Goal: Task Accomplishment & Management: Manage account settings

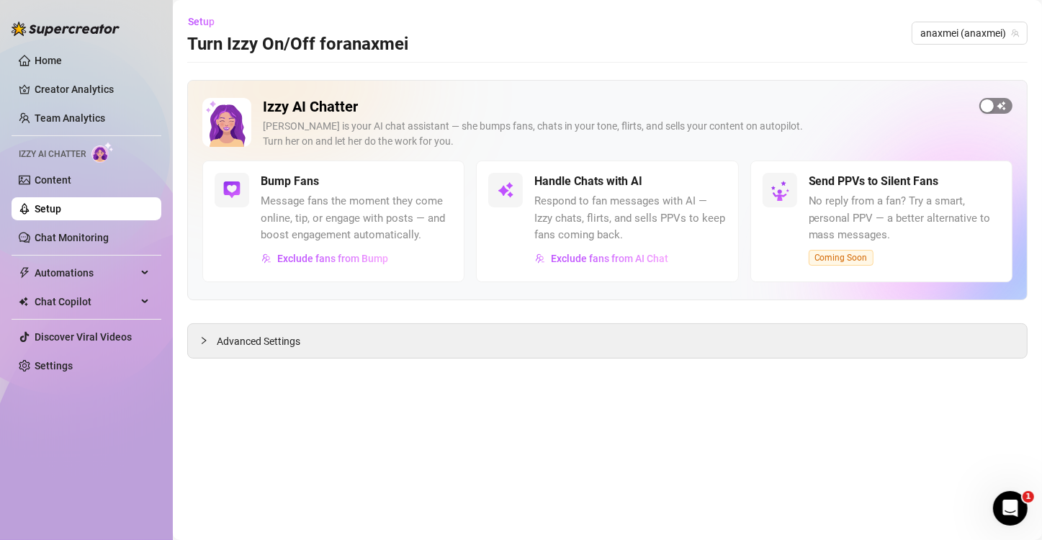
click at [995, 105] on button "button" at bounding box center [995, 106] width 33 height 16
click at [61, 204] on link "Setup" at bounding box center [48, 209] width 27 height 12
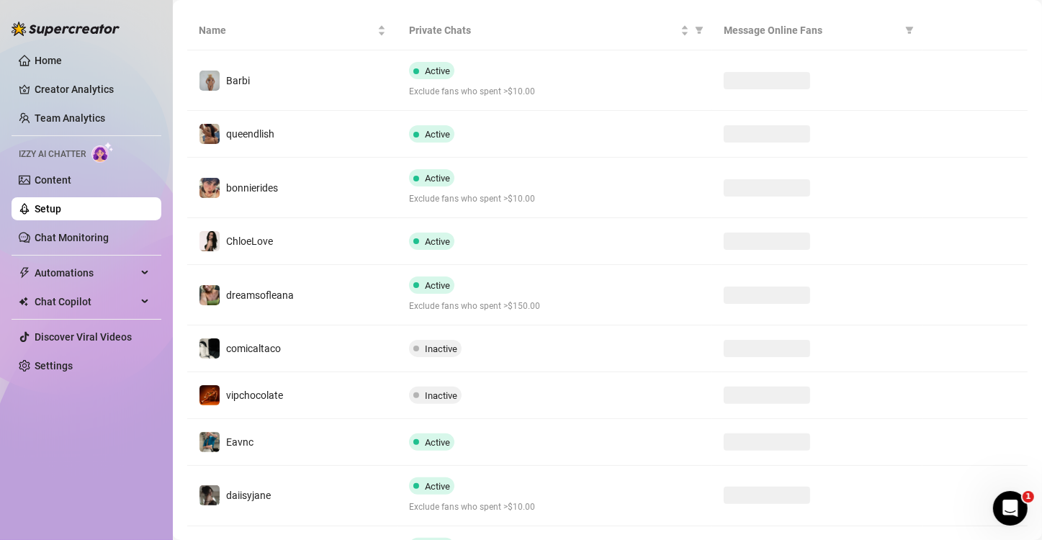
scroll to position [288, 0]
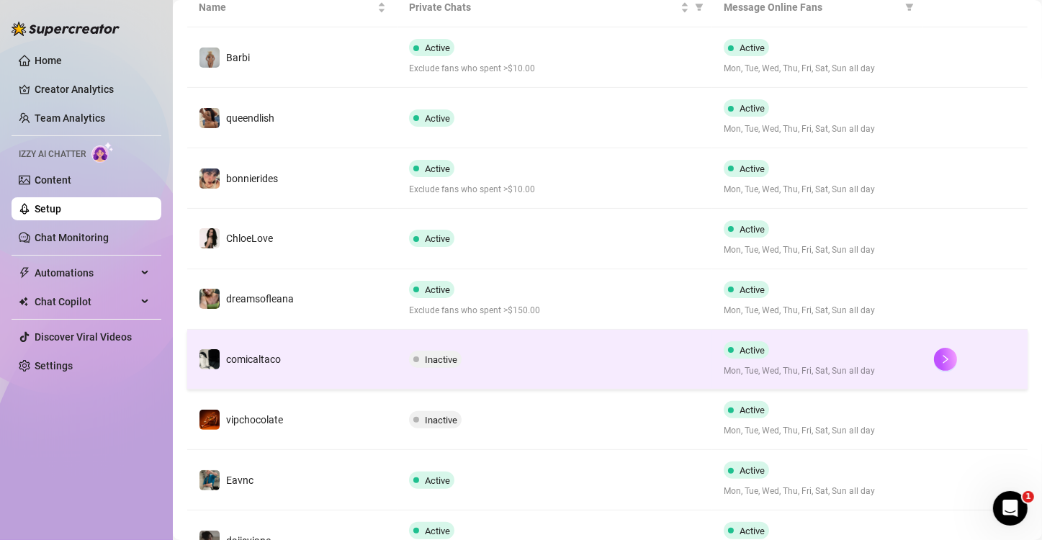
click at [535, 351] on div "Inactive" at bounding box center [555, 359] width 292 height 17
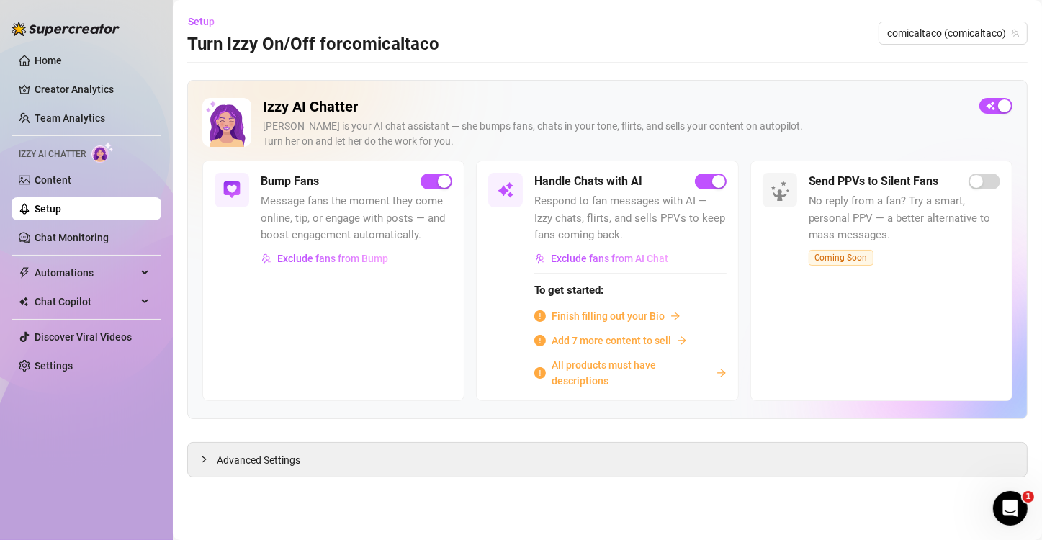
click at [577, 374] on span "All products must have descriptions" at bounding box center [630, 373] width 158 height 32
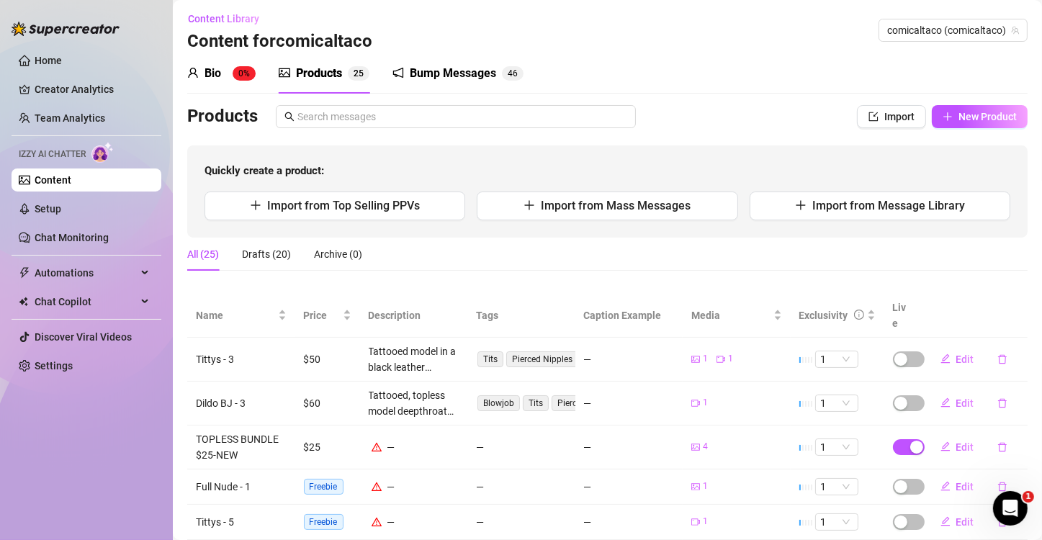
scroll to position [72, 0]
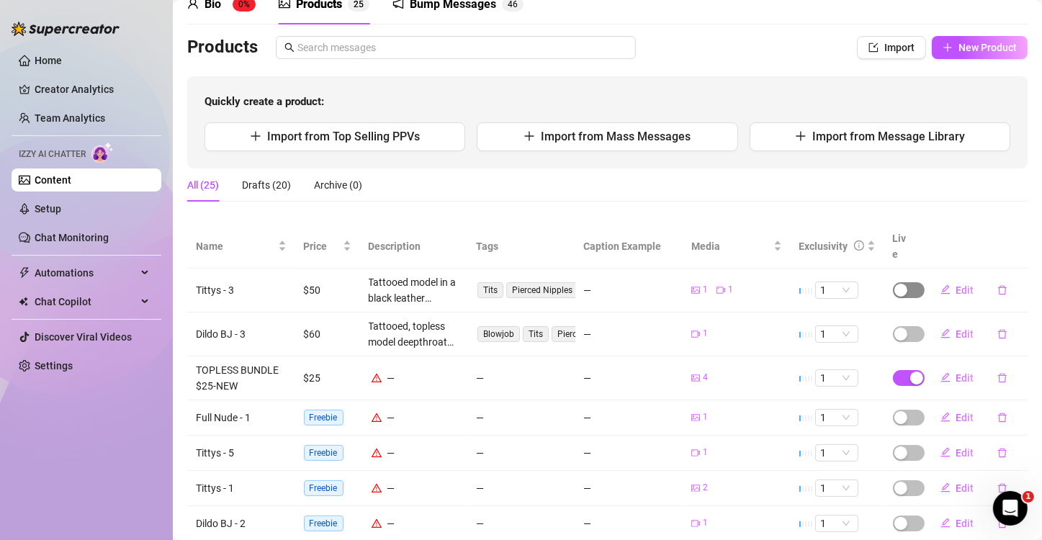
click at [894, 284] on div "button" at bounding box center [900, 290] width 13 height 13
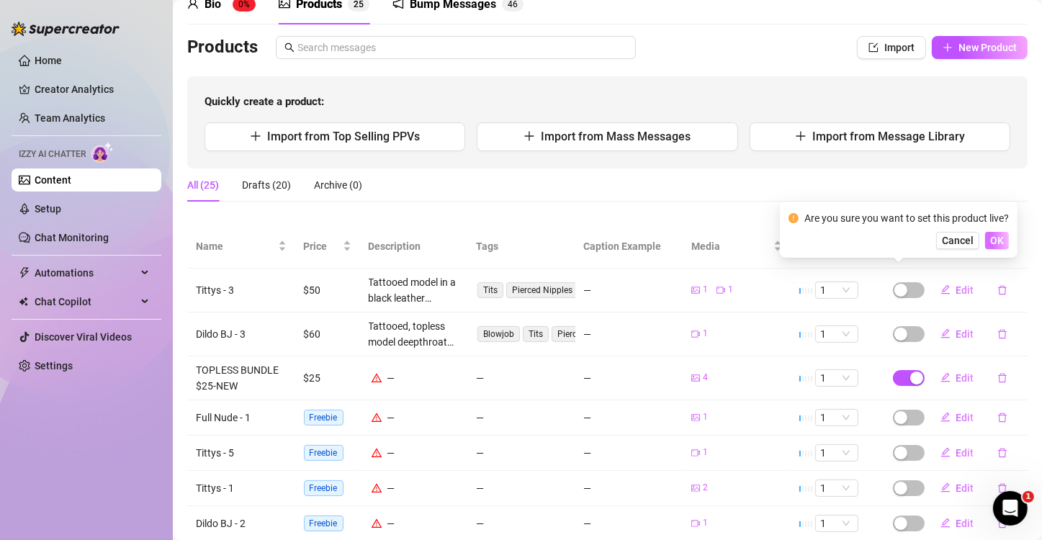
click at [999, 238] on span "OK" at bounding box center [997, 241] width 14 height 12
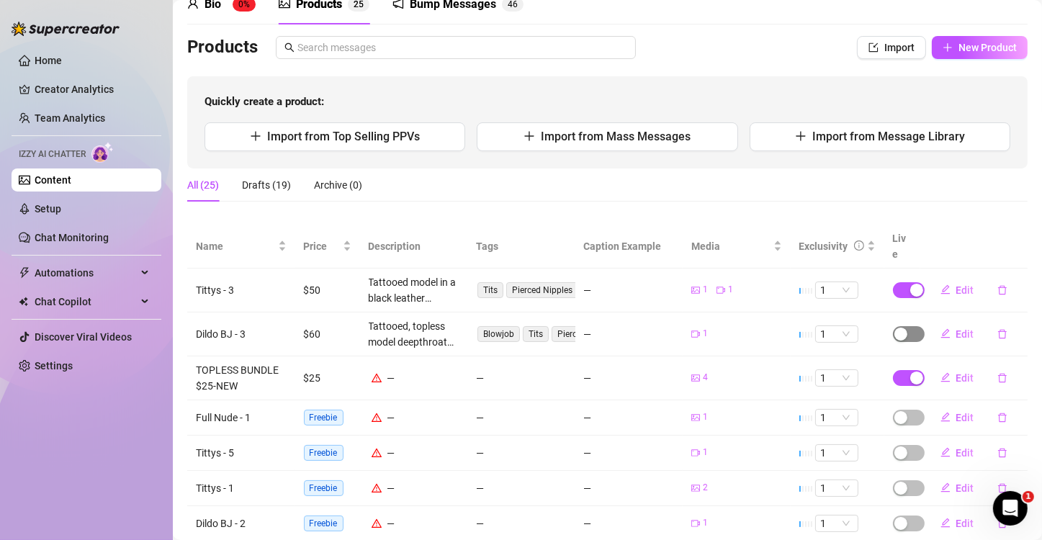
click at [896, 328] on div "button" at bounding box center [900, 334] width 13 height 13
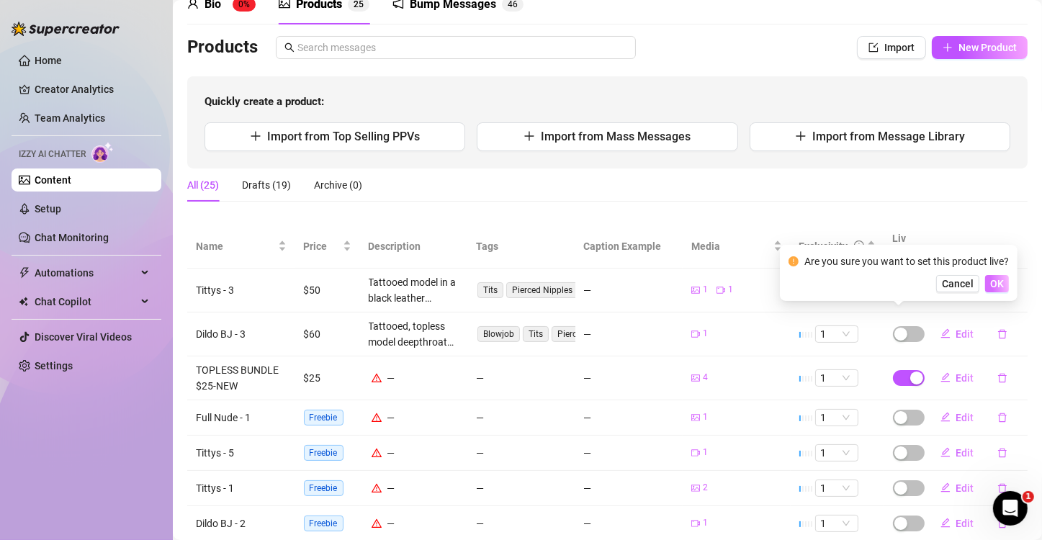
click at [998, 283] on span "OK" at bounding box center [997, 284] width 14 height 12
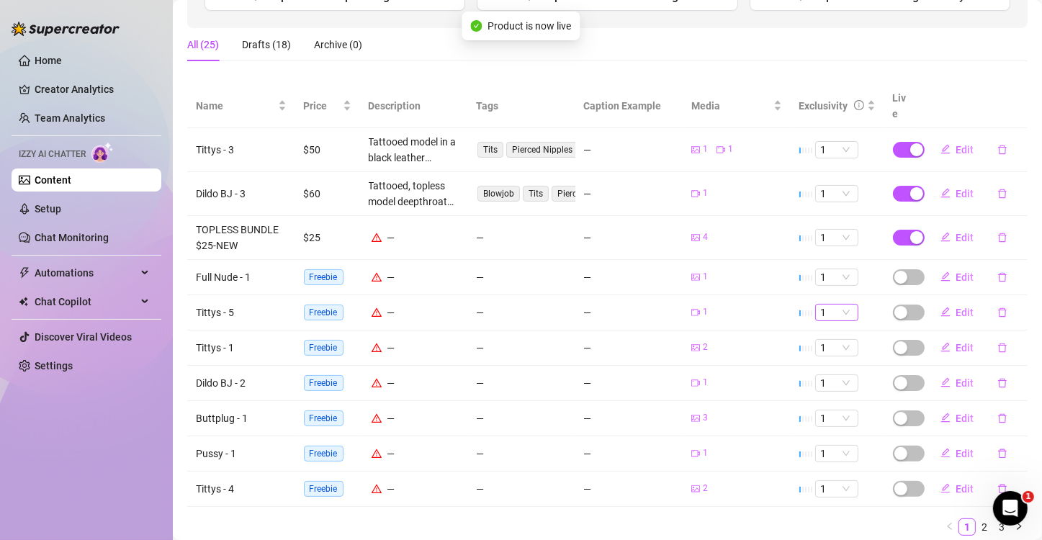
scroll to position [216, 0]
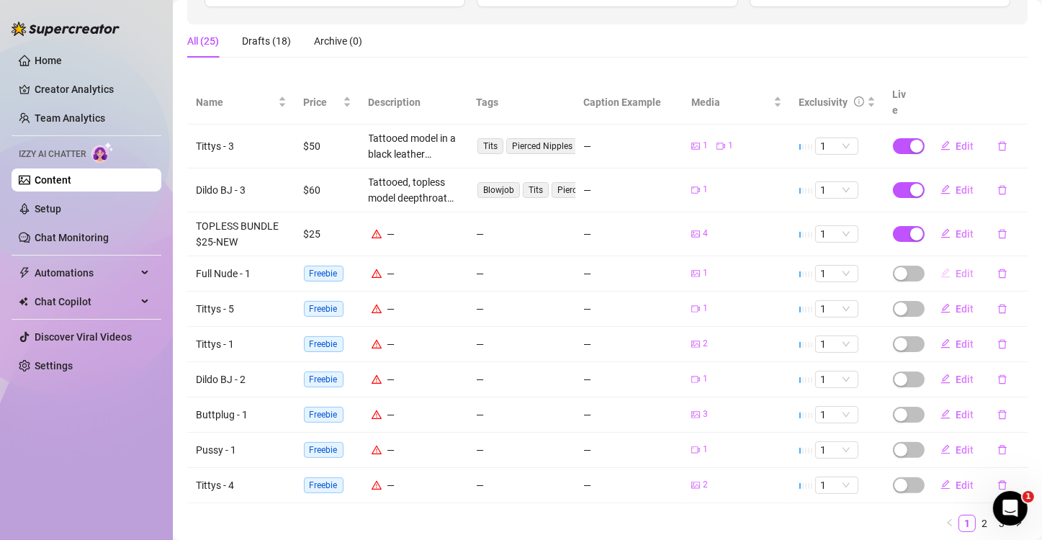
click at [956, 268] on span "Edit" at bounding box center [965, 274] width 18 height 12
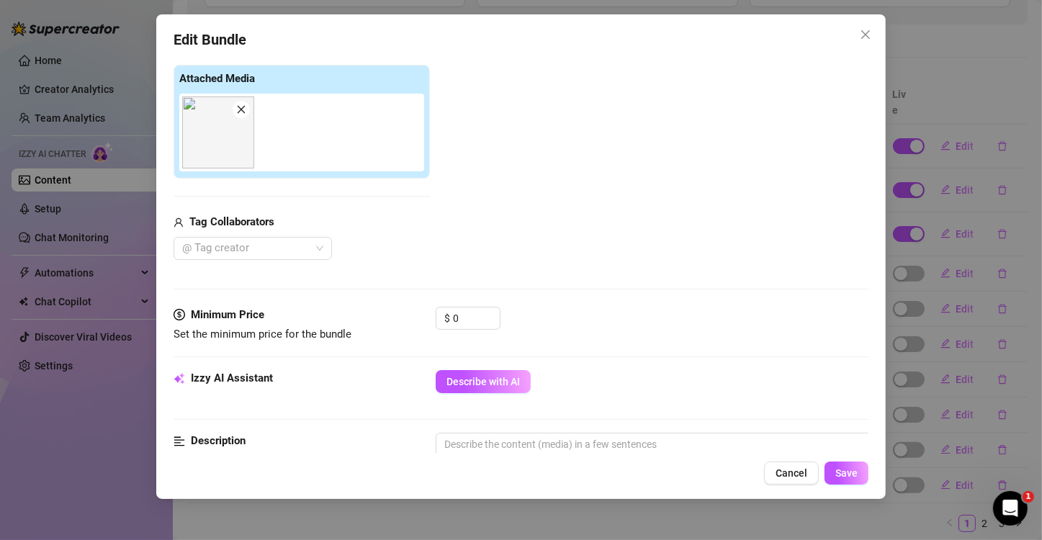
scroll to position [360, 0]
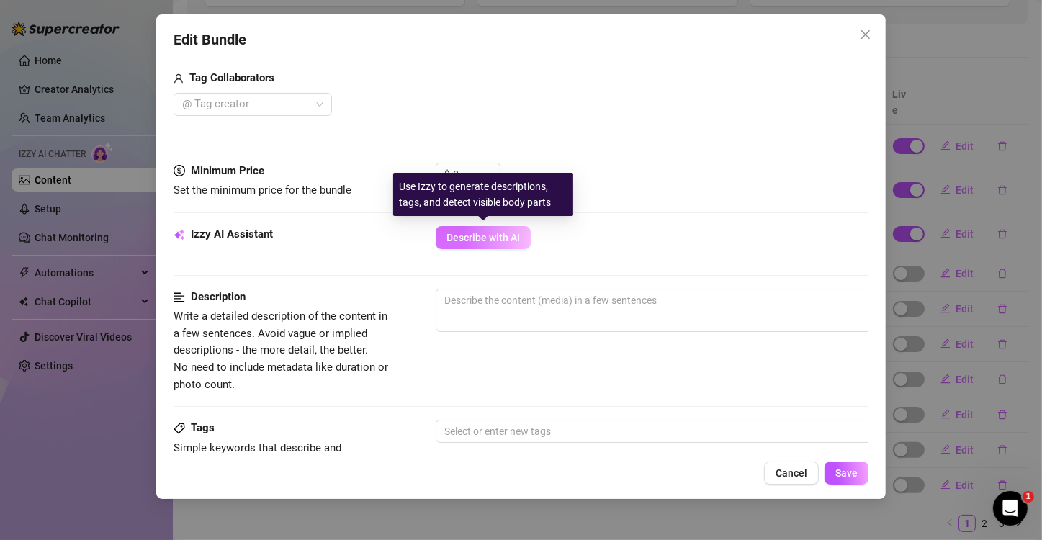
click at [478, 241] on span "Describe with AI" at bounding box center [482, 238] width 73 height 12
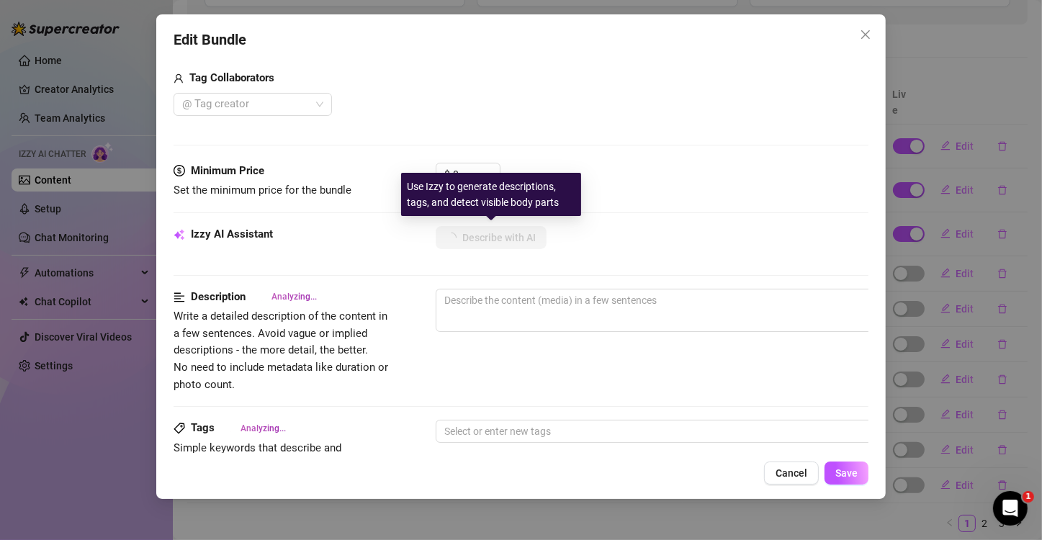
type textarea "Fully"
type textarea "Fully nude"
type textarea "Fully nude shot"
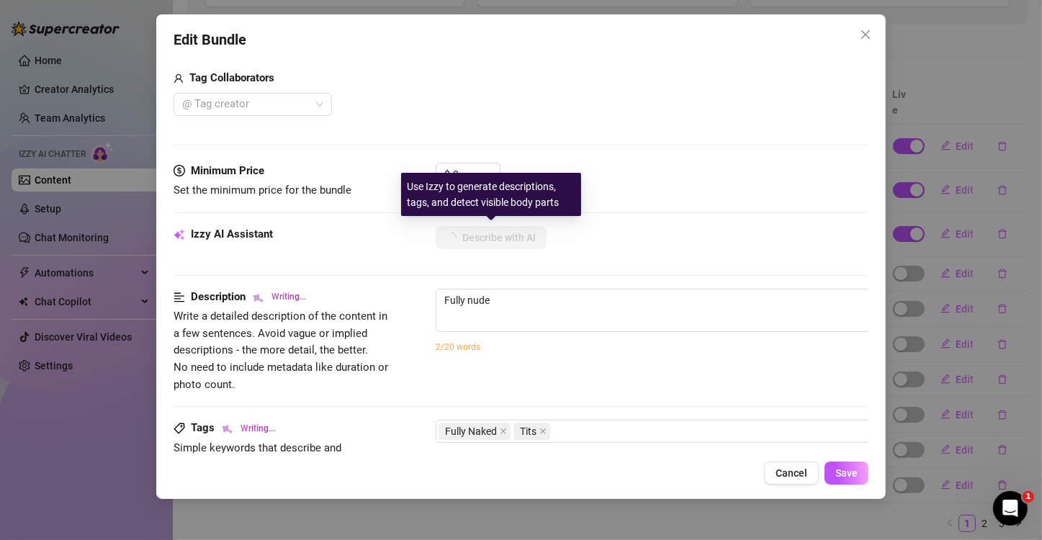
type textarea "Fully nude shot"
type textarea "Fully nude shot showing"
type textarea "Fully nude shot showing tattooed"
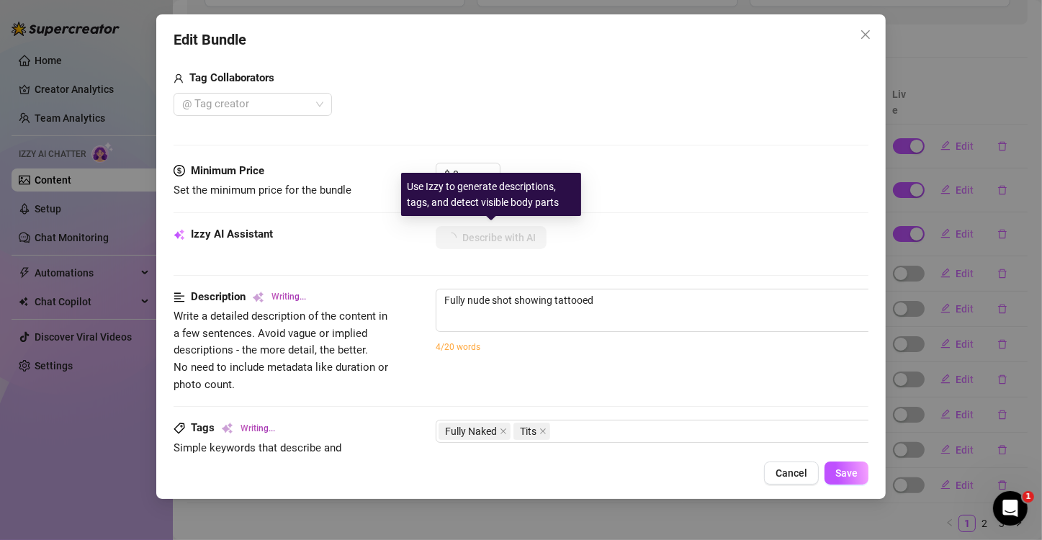
type textarea "Fully nude shot showing tattooed chest,"
type textarea "Fully nude shot showing tattooed chest, bare"
type textarea "Fully nude shot showing tattooed chest, bare tits"
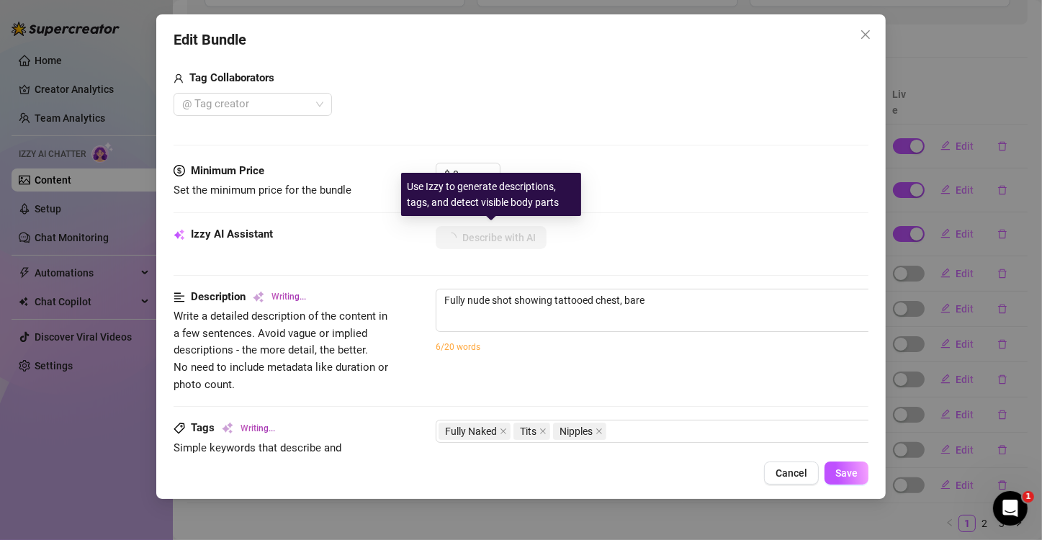
type textarea "Fully nude shot showing tattooed chest, bare tits"
type textarea "Fully nude shot showing tattooed chest, bare tits with"
type textarea "Fully nude shot showing tattooed chest, bare tits with nipples"
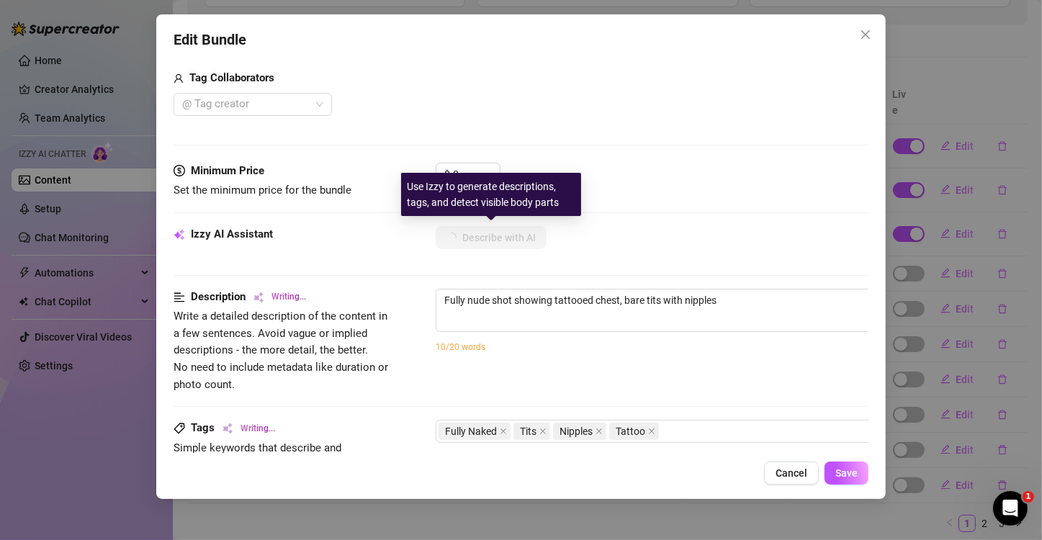
type textarea "Fully nude shot showing tattooed chest, bare tits with nipples exposed,"
type textarea "Fully nude shot showing tattooed chest, bare tits with nipples exposed, and"
type textarea "Fully nude shot showing tattooed chest, bare tits with nipples exposed, and smo…"
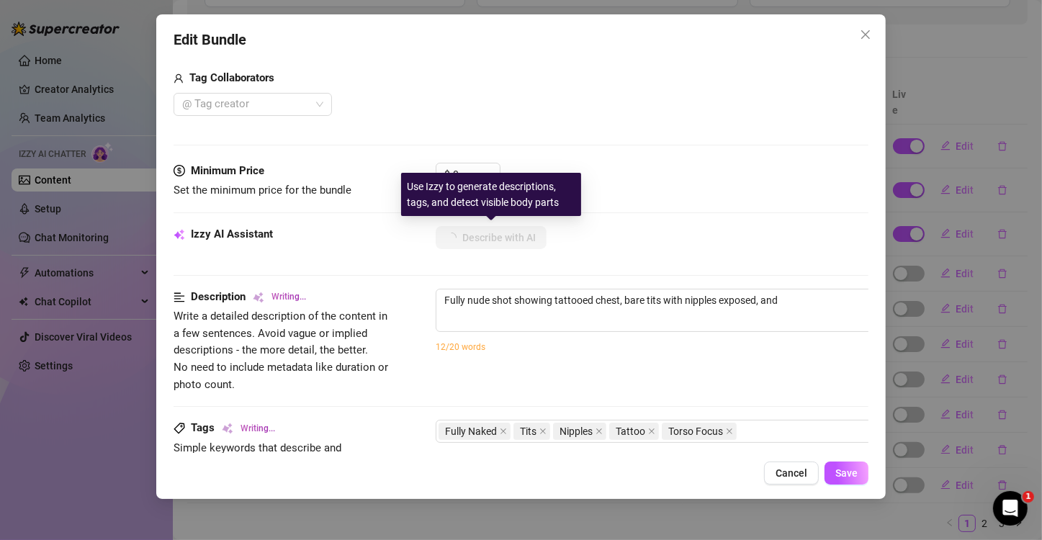
type textarea "Fully nude shot showing tattooed chest, bare tits with nipples exposed, and smo…"
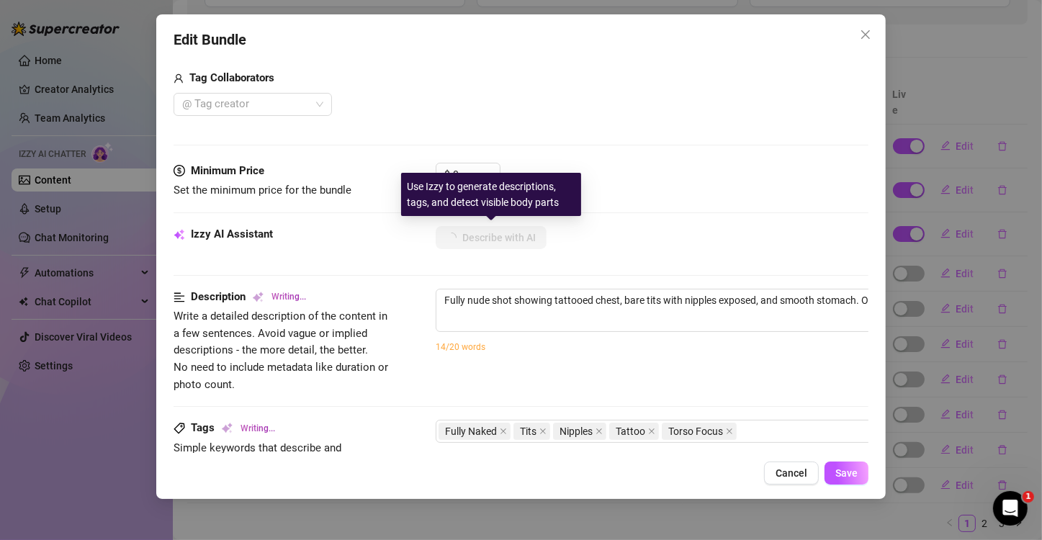
type textarea "Fully nude shot showing tattooed chest, bare tits with nipples exposed, and smo…"
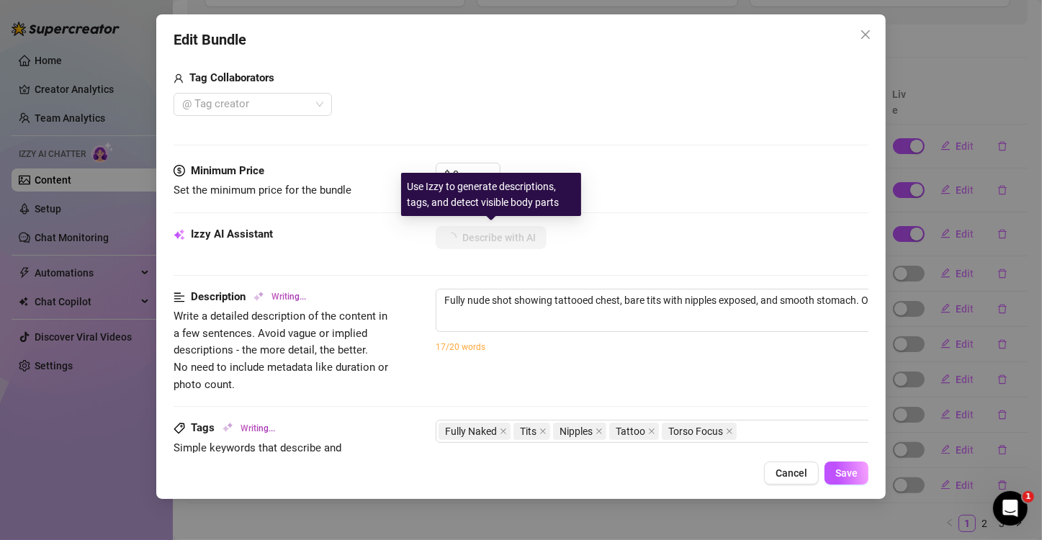
type textarea "Fully nude shot showing tattooed chest, bare tits with nipples exposed, and smo…"
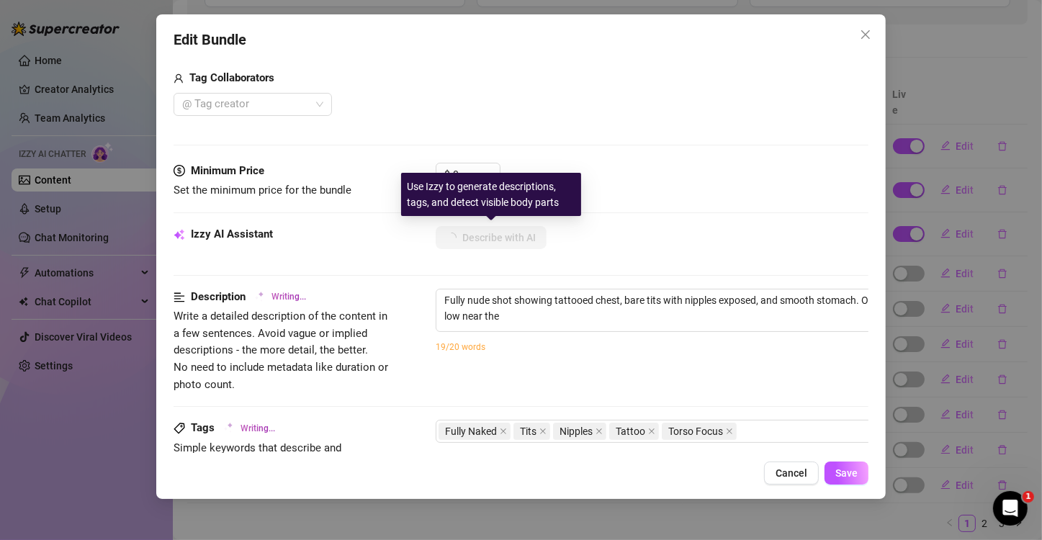
type textarea "Fully nude shot showing tattooed chest, bare tits with nipples exposed, and smo…"
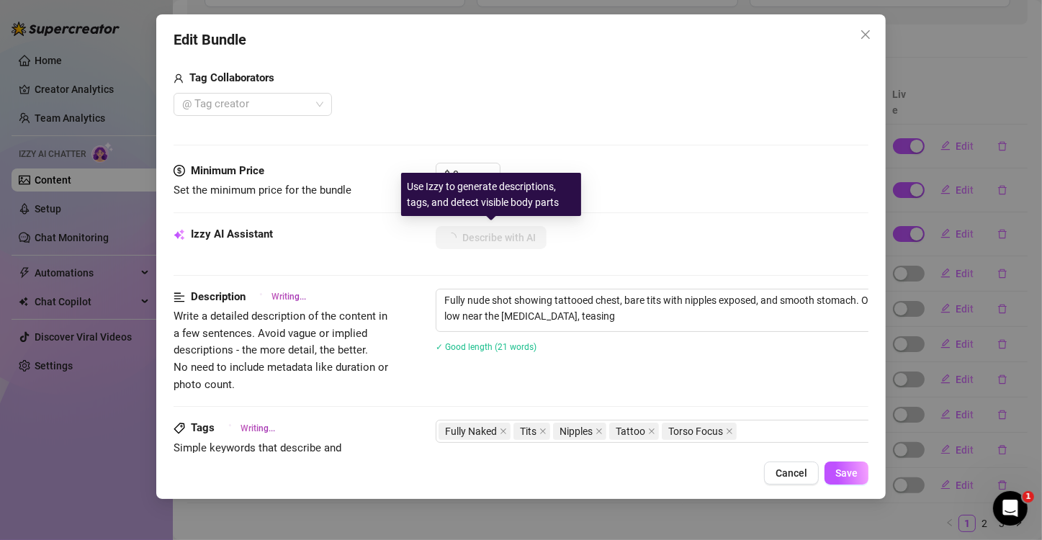
type textarea "Fully nude shot showing tattooed chest, bare tits with nipples exposed, and smo…"
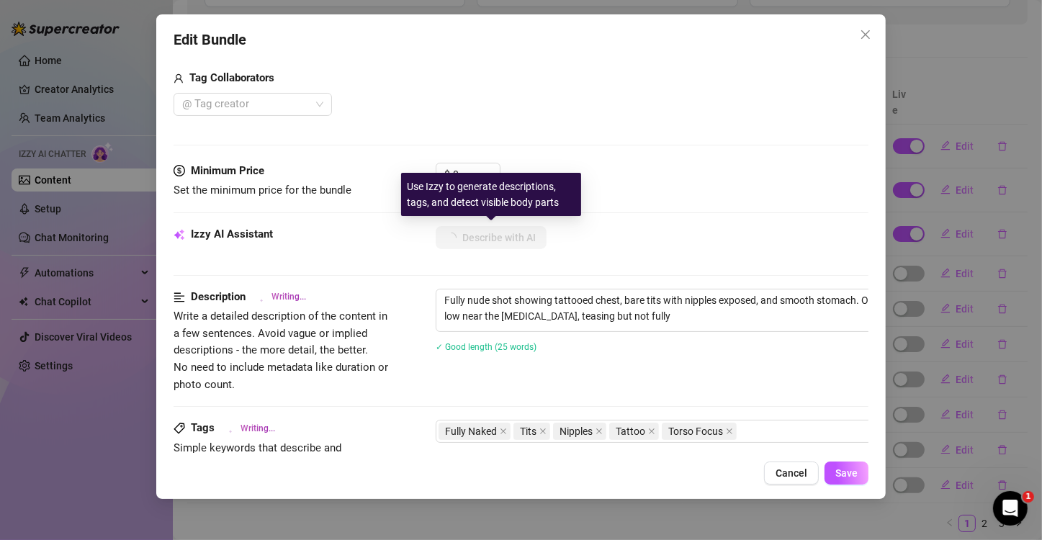
type textarea "Fully nude shot showing tattooed chest, bare tits with nipples exposed, and smo…"
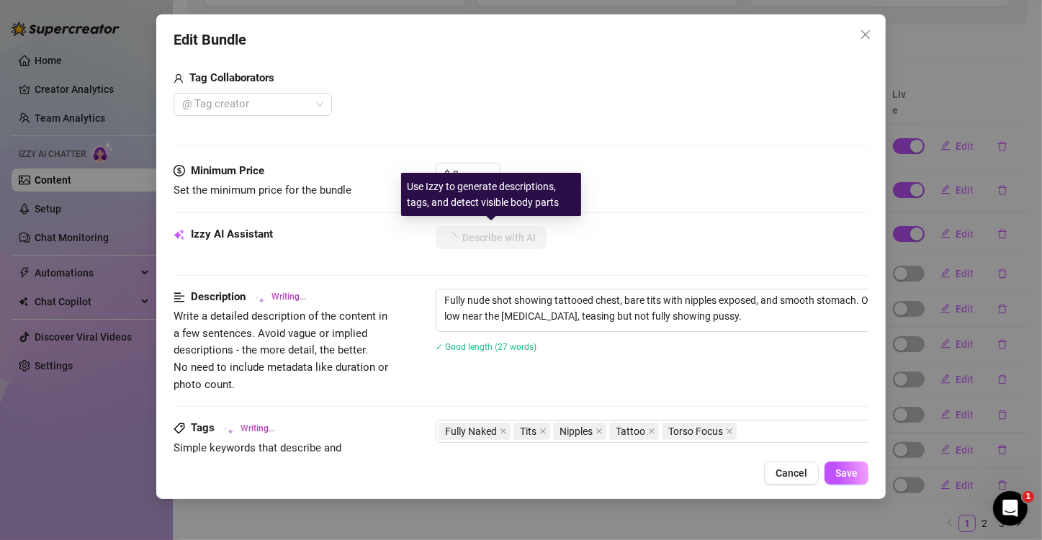
type textarea "Fully nude shot showing tattooed chest, bare tits with nipples exposed, and smo…"
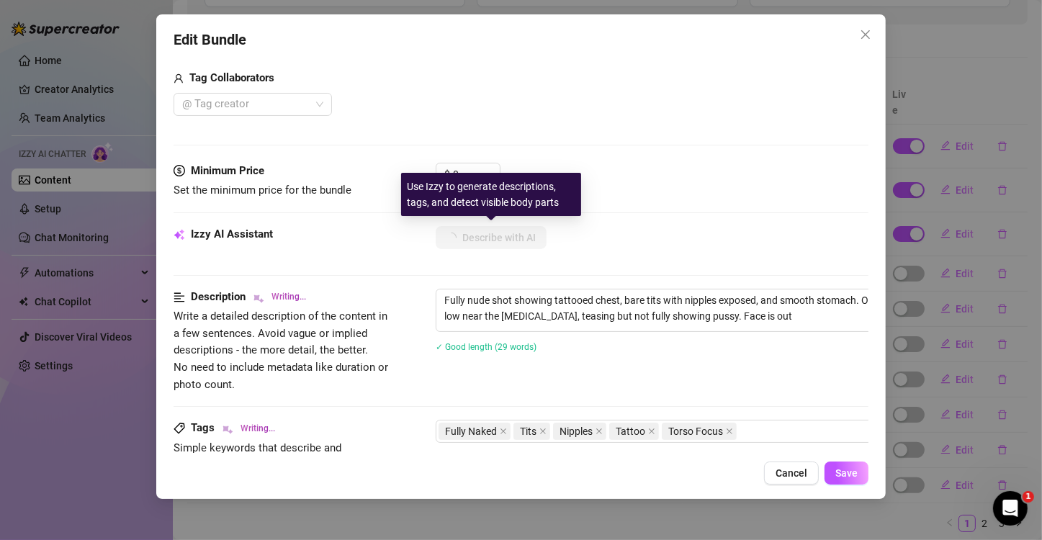
type textarea "Fully nude shot showing tattooed chest, bare tits with nipples exposed, and smo…"
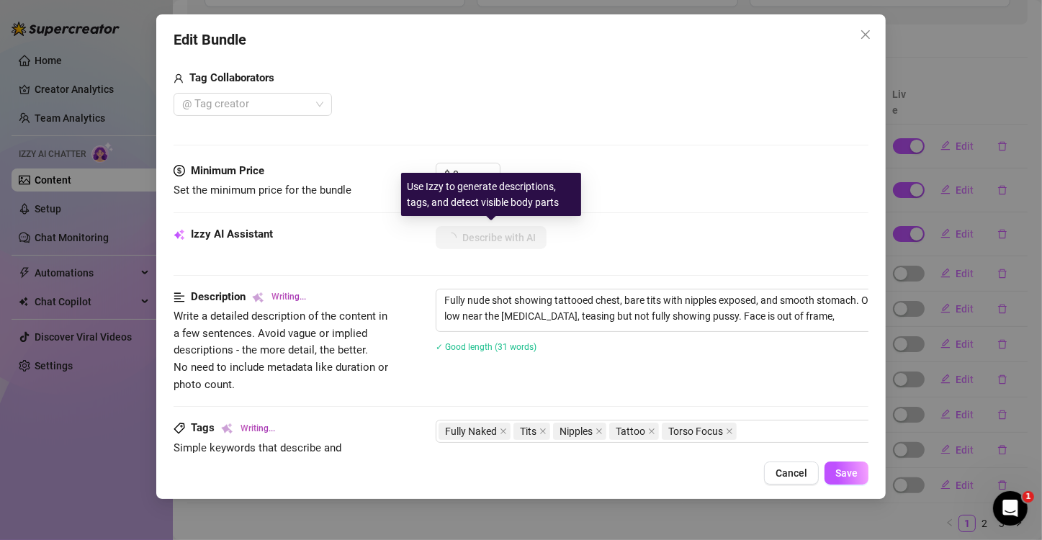
type textarea "Fully nude shot showing tattooed chest, bare tits with nipples exposed, and smo…"
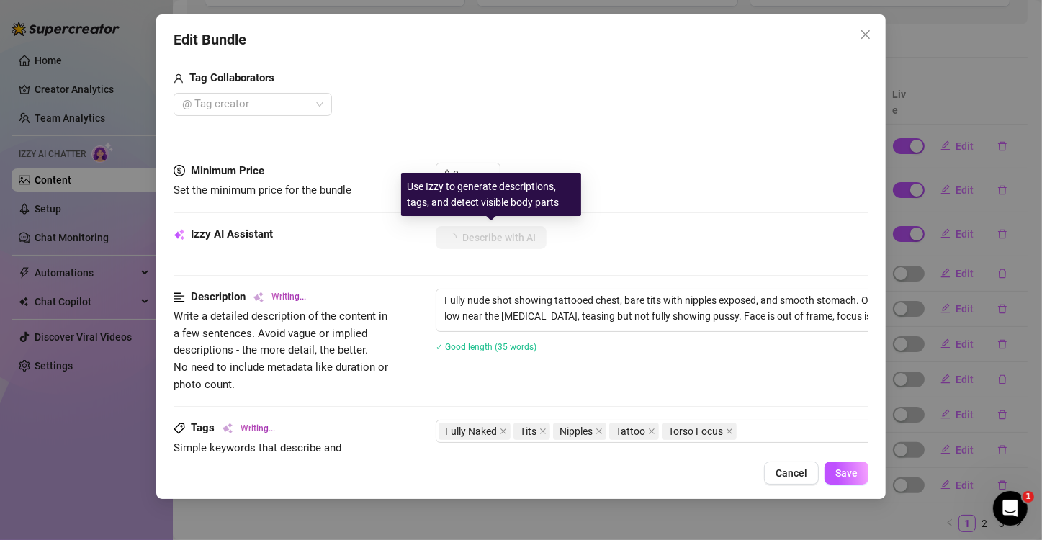
type textarea "Fully nude shot showing tattooed chest, bare tits with nipples exposed, and smo…"
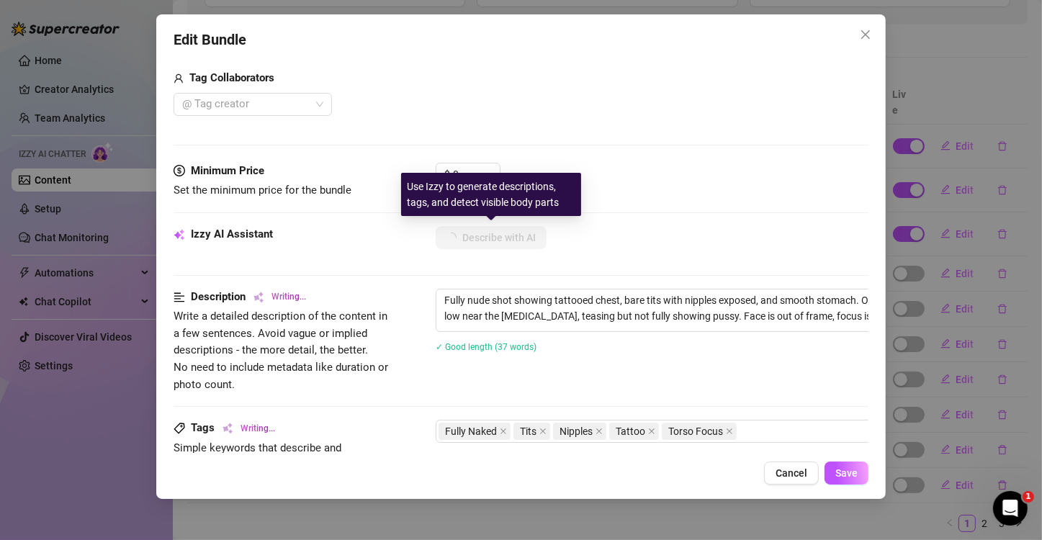
type textarea "Fully nude shot showing tattooed chest, bare tits with nipples exposed, and smo…"
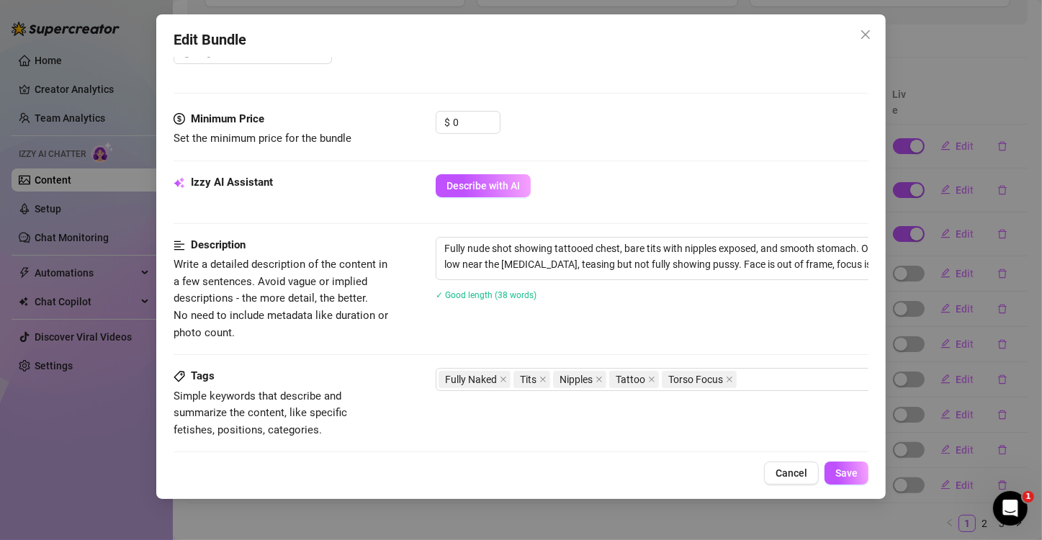
scroll to position [432, 0]
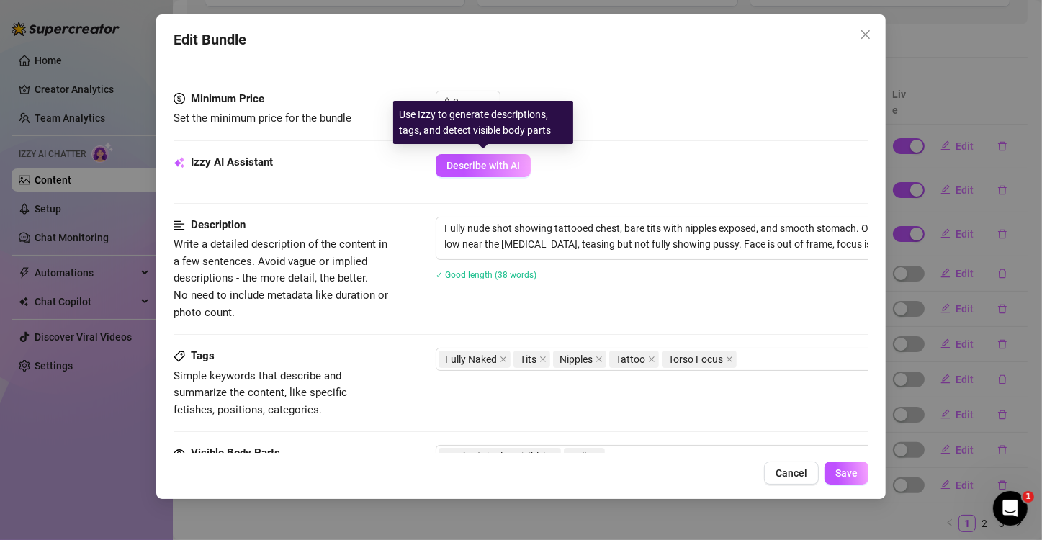
click at [467, 102] on div "Use Izzy to generate descriptions, tags, and detect visible body parts" at bounding box center [483, 122] width 180 height 43
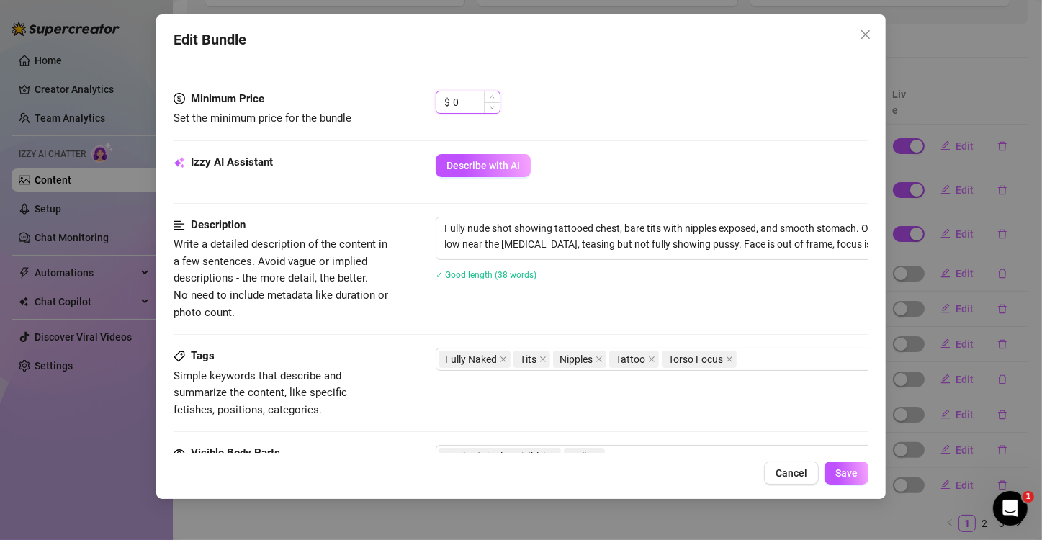
click at [467, 99] on input "0" at bounding box center [476, 102] width 47 height 22
type input "60"
click at [848, 472] on span "Save" at bounding box center [846, 473] width 22 height 12
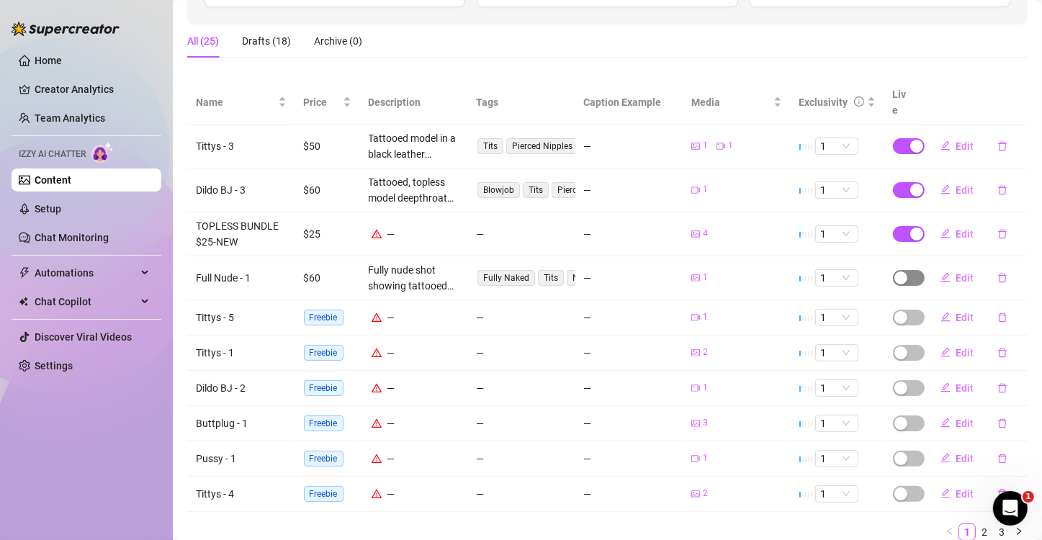
click at [905, 270] on span "button" at bounding box center [909, 278] width 32 height 16
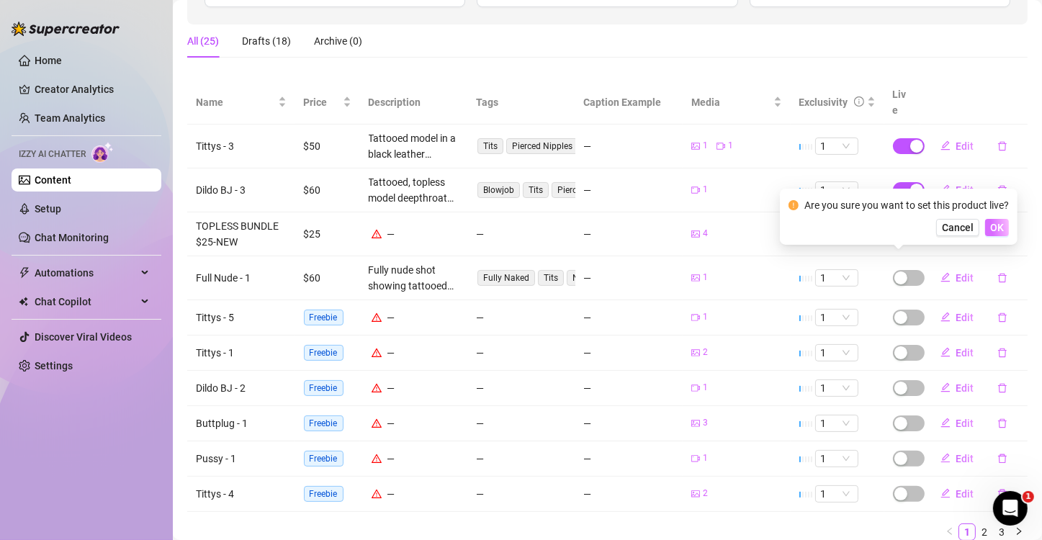
click at [996, 232] on span "OK" at bounding box center [997, 228] width 14 height 12
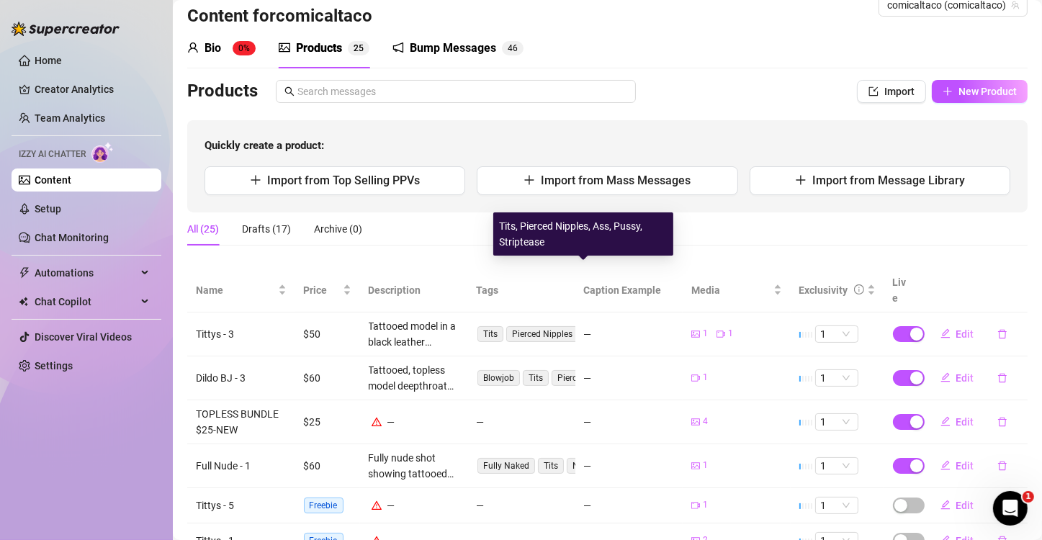
scroll to position [72, 0]
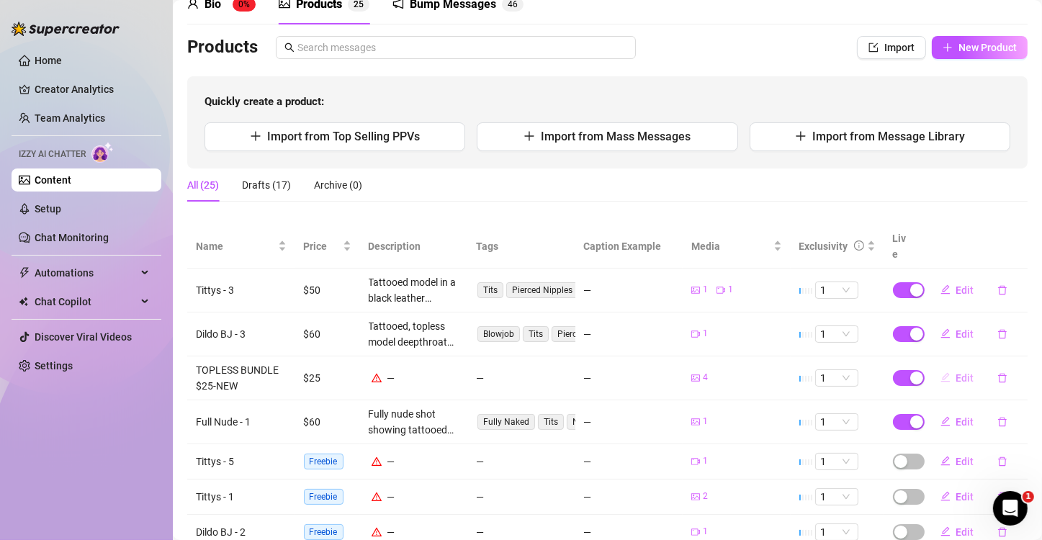
click at [956, 372] on span "Edit" at bounding box center [965, 378] width 18 height 12
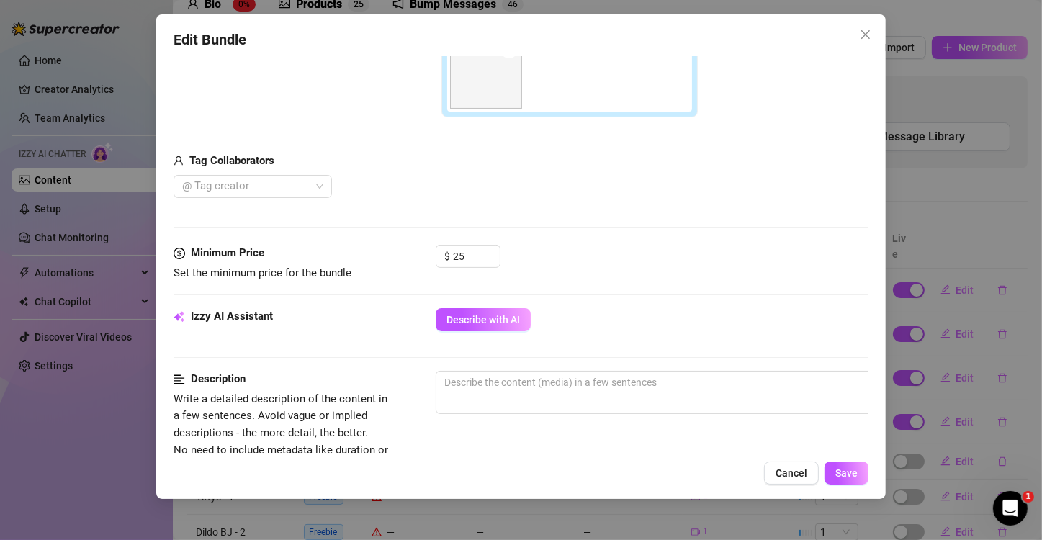
scroll to position [432, 0]
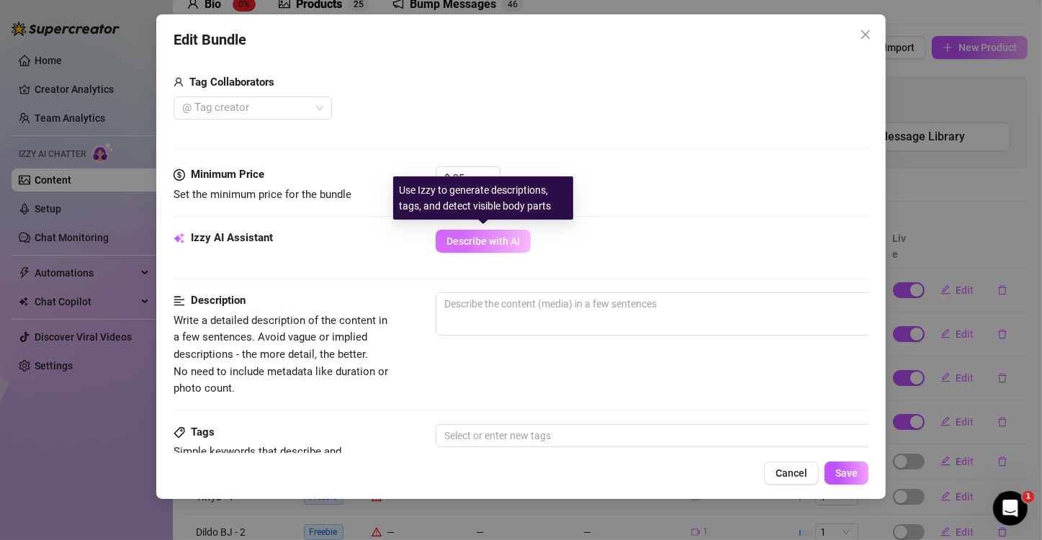
click at [487, 236] on span "Describe with AI" at bounding box center [482, 241] width 73 height 12
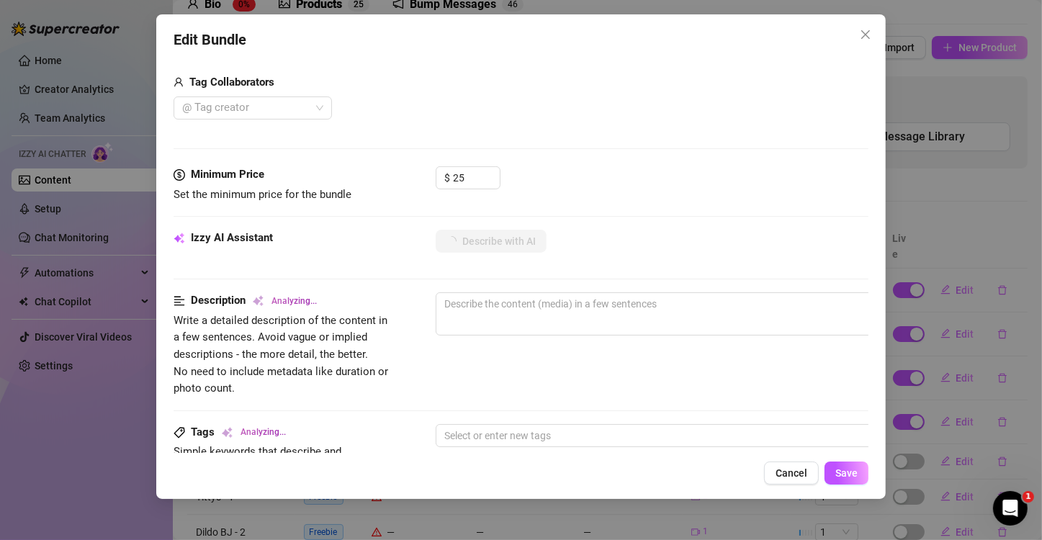
type textarea "Tattooed"
type textarea "Tattooed beauty"
type textarea "Tattooed beauty showing"
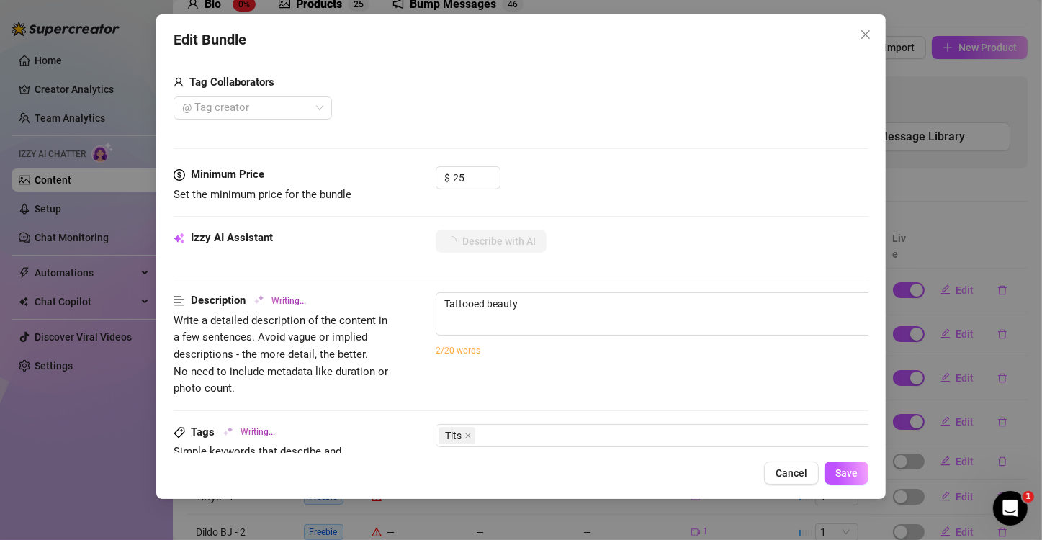
type textarea "Tattooed beauty showing"
type textarea "Tattooed beauty showing off"
type textarea "Tattooed beauty showing off her"
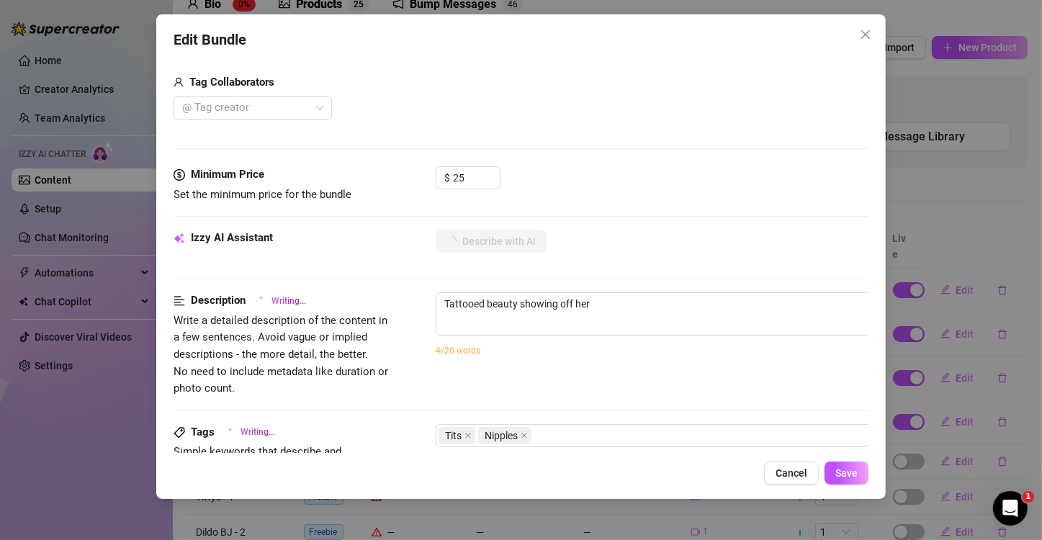
type textarea "Tattooed beauty showing off her pierced"
type textarea "Tattooed beauty showing off her pierced nipples"
type textarea "Tattooed beauty showing off her pierced nipples and"
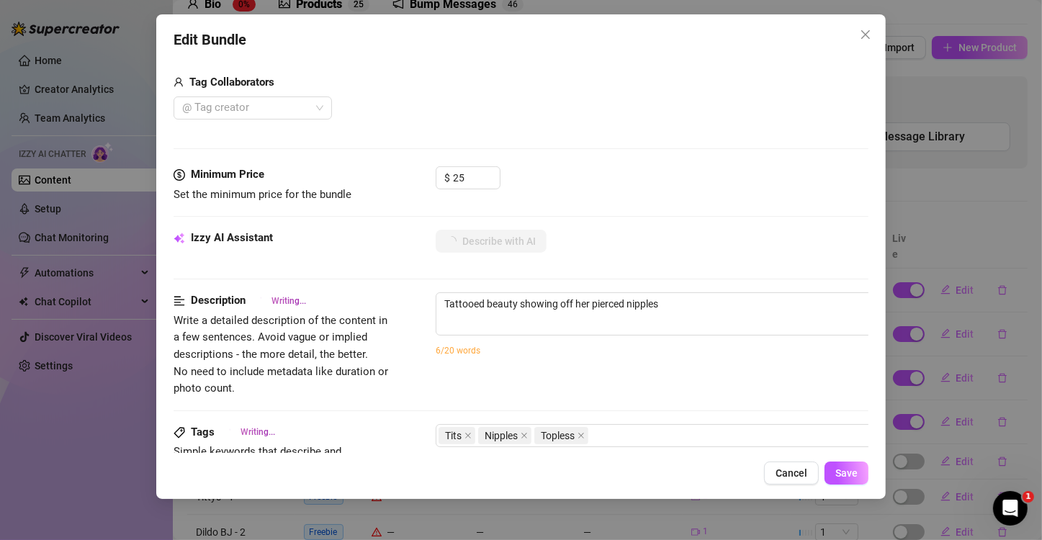
type textarea "Tattooed beauty showing off her pierced nipples and"
type textarea "Tattooed beauty showing off her pierced nipples and bare"
type textarea "Tattooed beauty showing off her pierced nipples and bare tits"
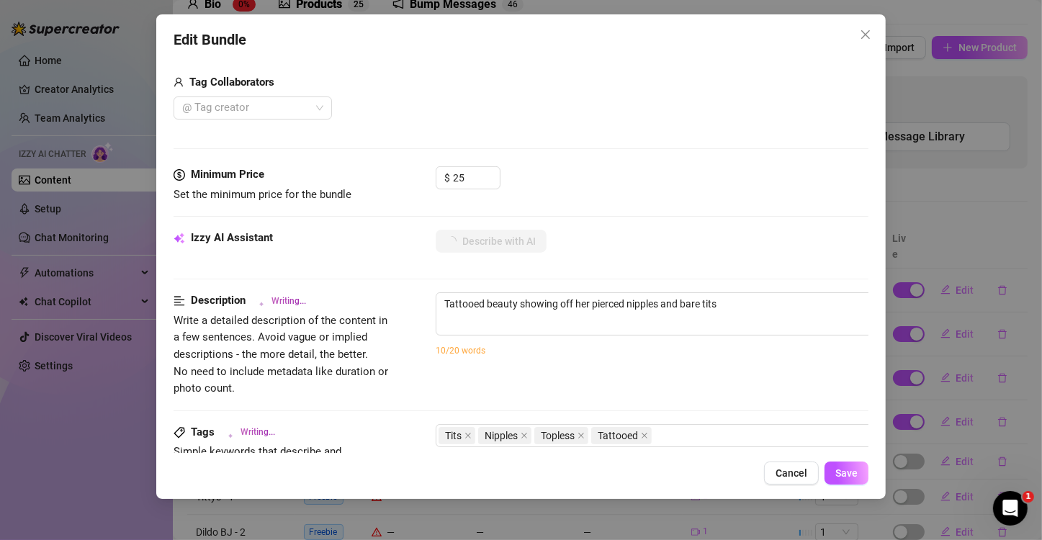
type textarea "Tattooed beauty showing off her pierced nipples and bare tits in"
type textarea "Tattooed beauty showing off her pierced nipples and bare tits in multiple"
type textarea "Tattooed beauty showing off her pierced nipples and bare tits in multiple tople…"
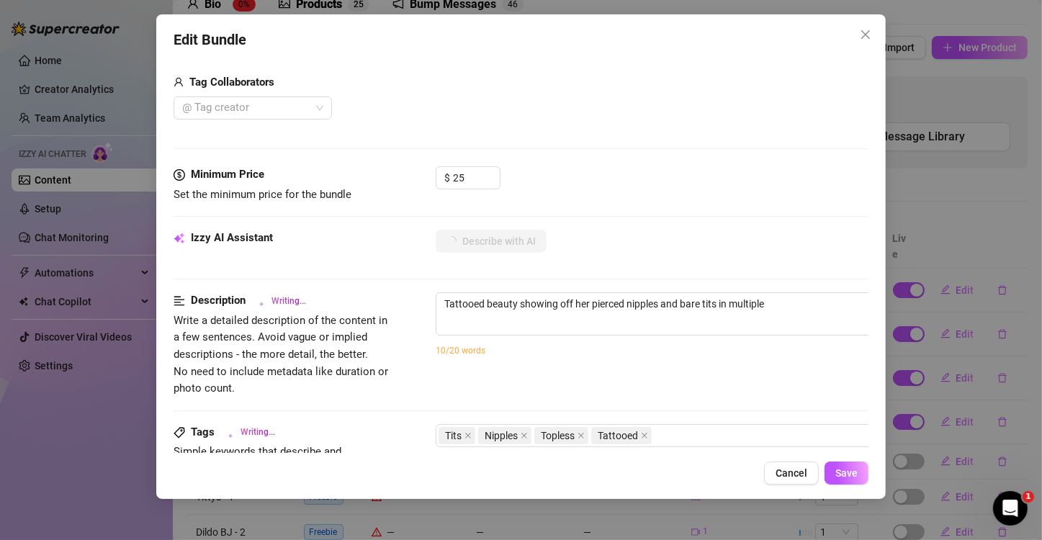
type textarea "Tattooed beauty showing off her pierced nipples and bare tits in multiple tople…"
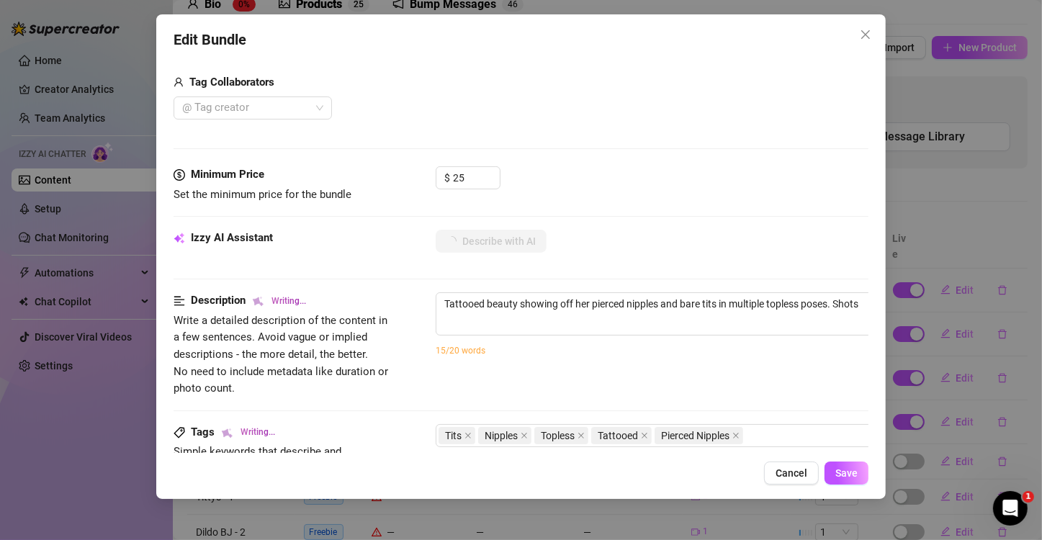
type textarea "Tattooed beauty showing off her pierced nipples and bare tits in multiple tople…"
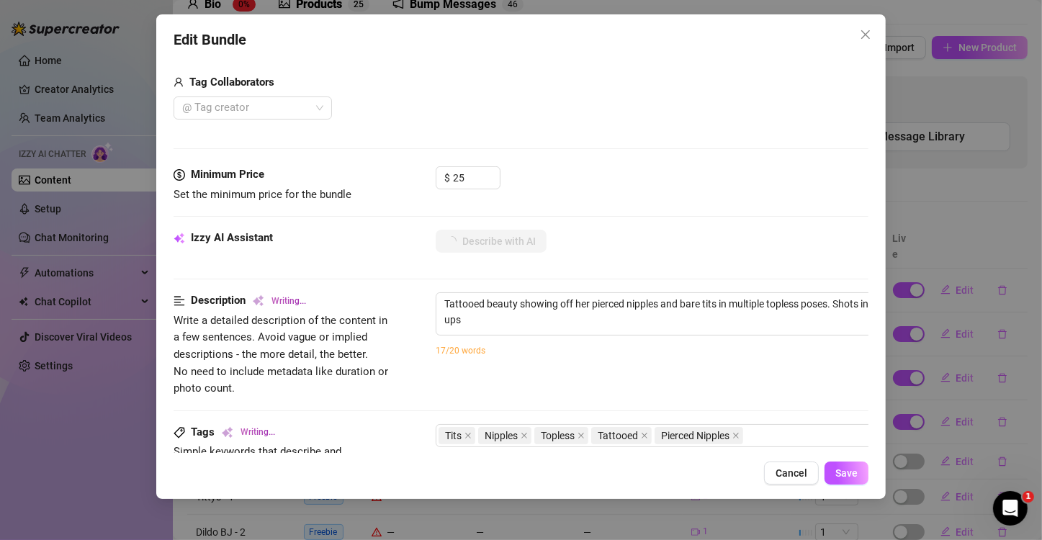
type textarea "Tattooed beauty showing off her pierced nipples and bare tits in multiple tople…"
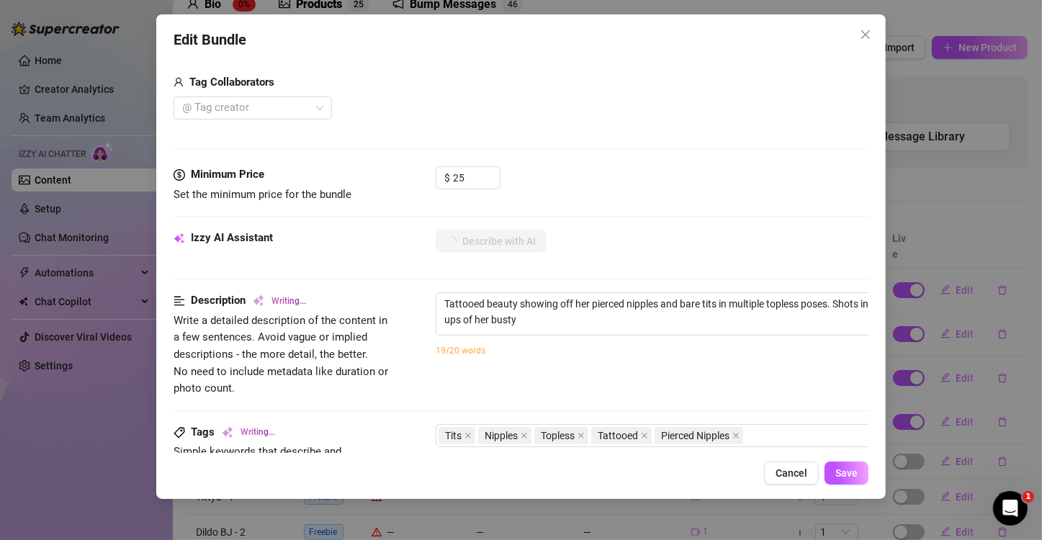
type textarea "Tattooed beauty showing off her pierced nipples and bare tits in multiple tople…"
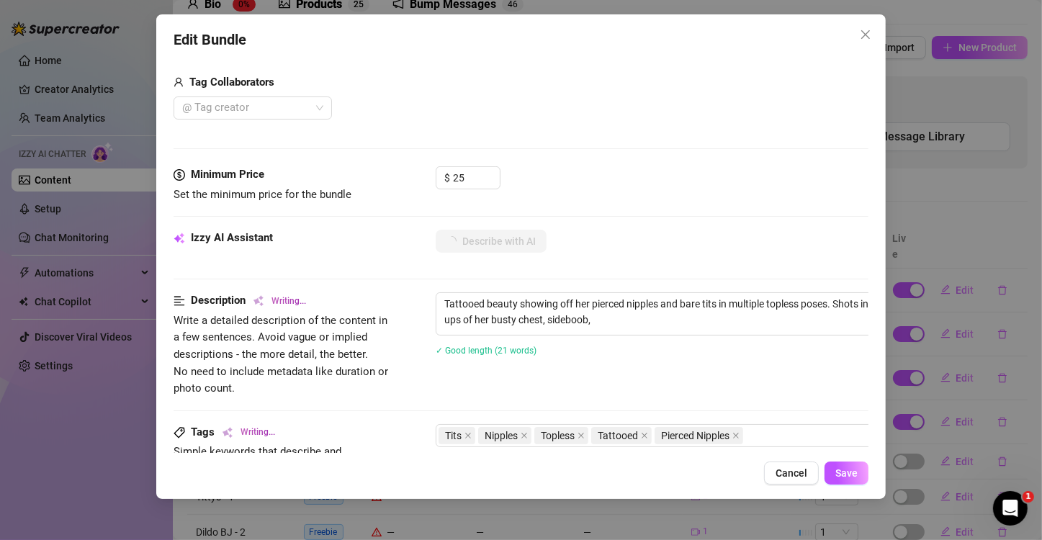
type textarea "Tattooed beauty showing off her pierced nipples and bare tits in multiple tople…"
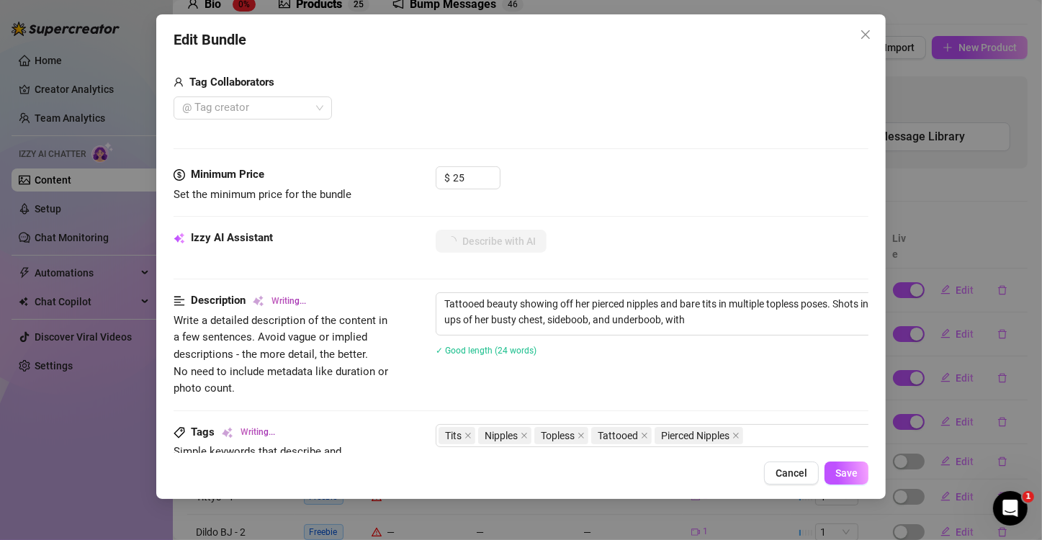
type textarea "Tattooed beauty showing off her pierced nipples and bare tits in multiple tople…"
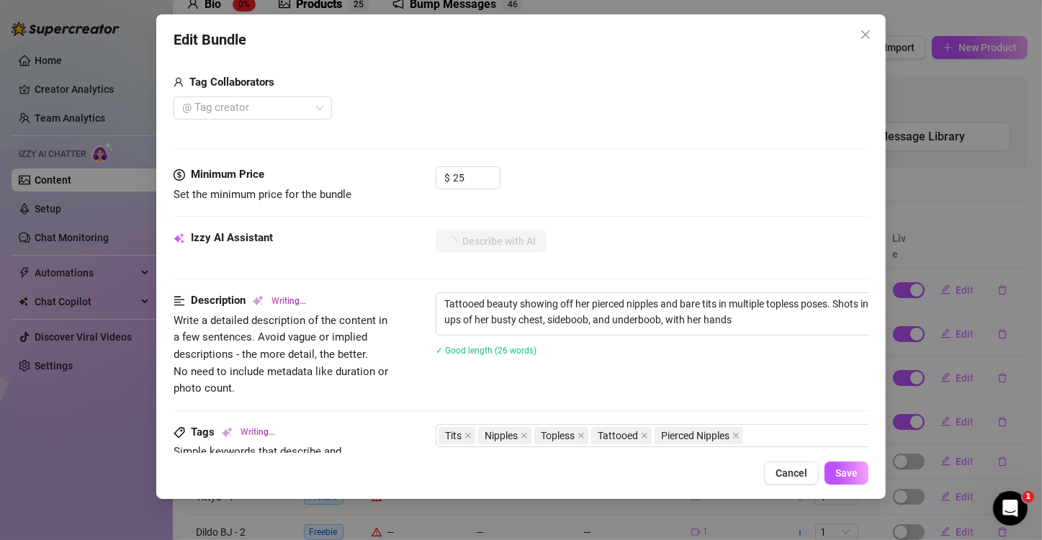
type textarea "Tattooed beauty showing off her pierced nipples and bare tits in multiple tople…"
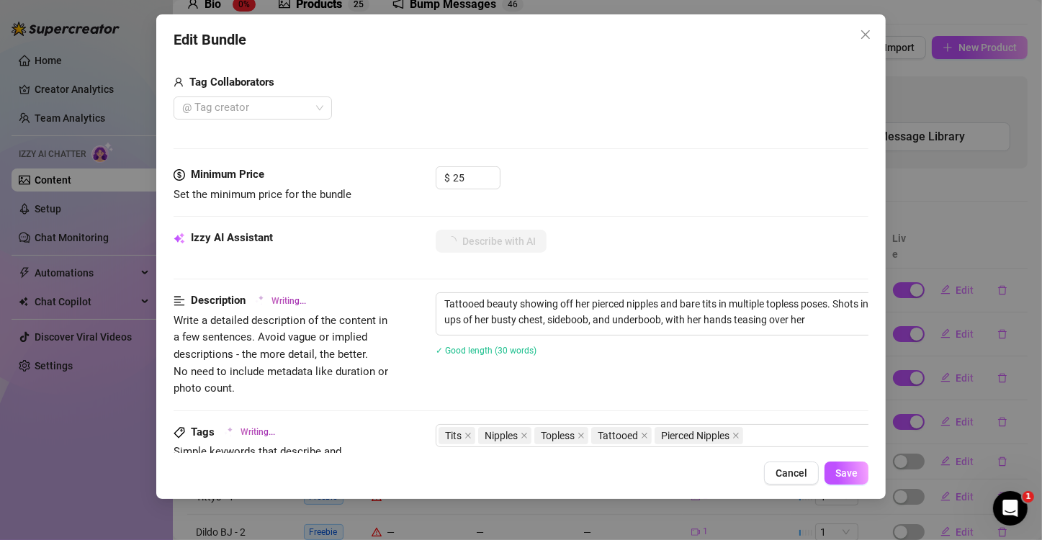
type textarea "Tattooed beauty showing off her pierced nipples and bare tits in multiple tople…"
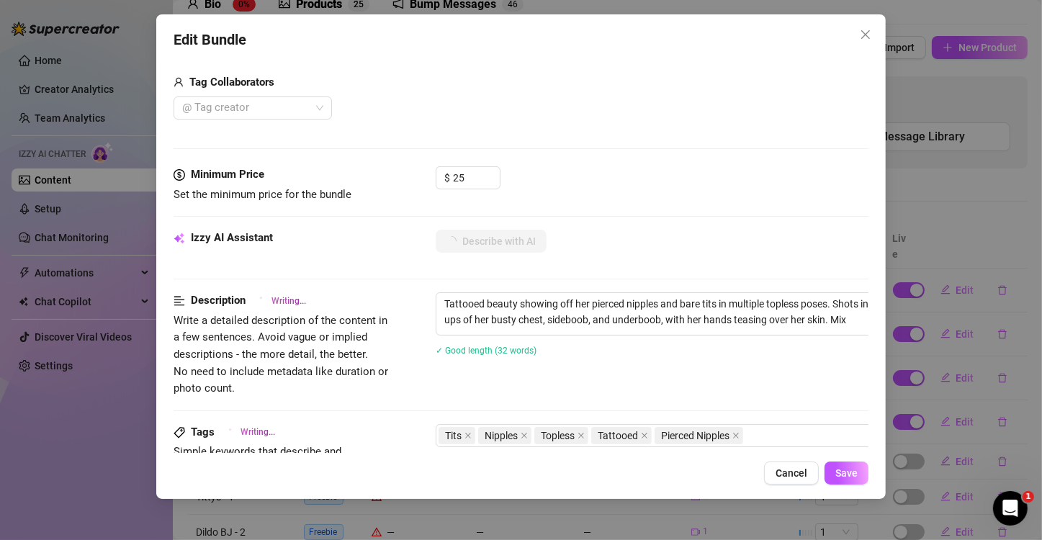
type textarea "Tattooed beauty showing off her pierced nipples and bare tits in multiple tople…"
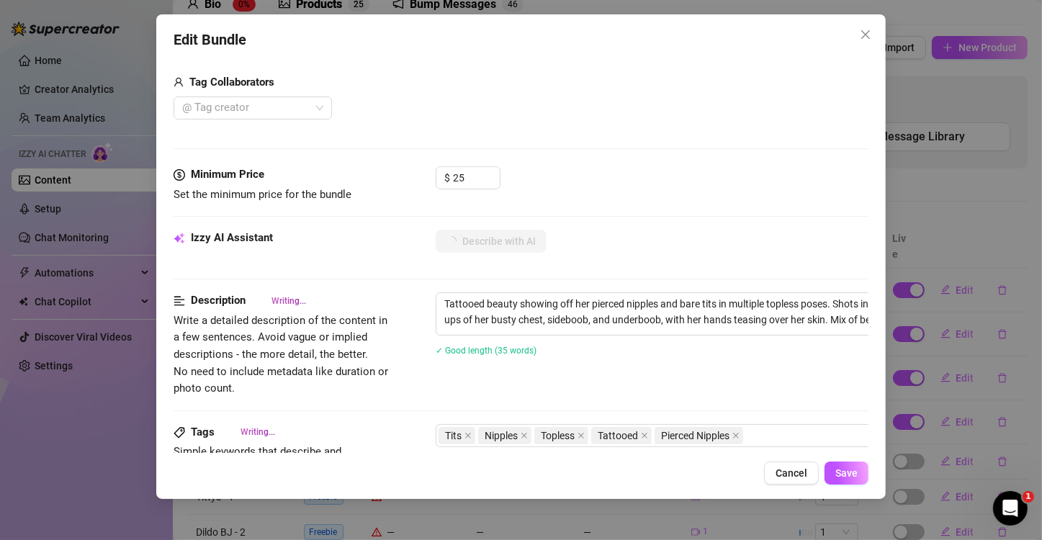
type textarea "Tattooed beauty showing off her pierced nipples and bare tits in multiple tople…"
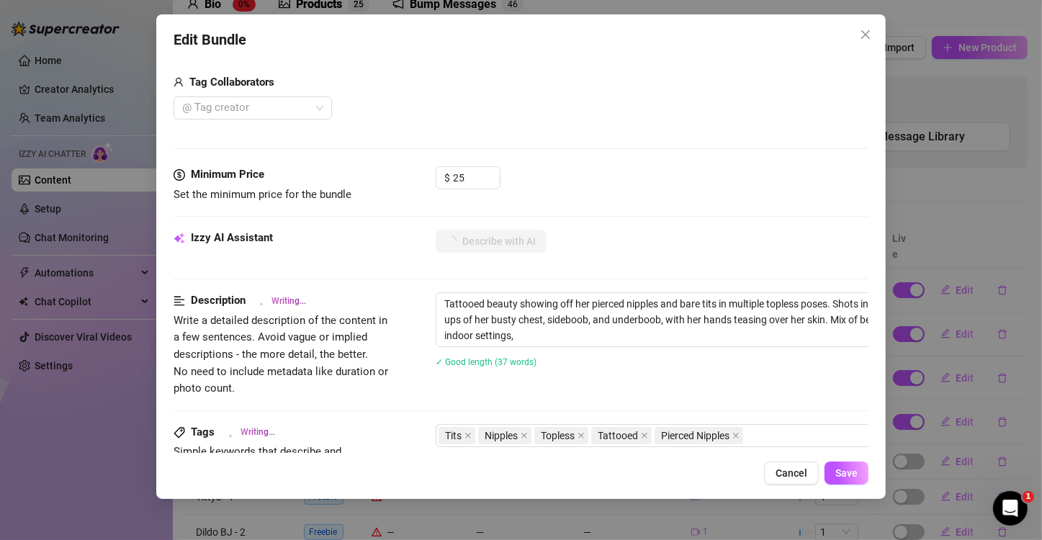
type textarea "Tattooed beauty showing off her pierced nipples and bare tits in multiple tople…"
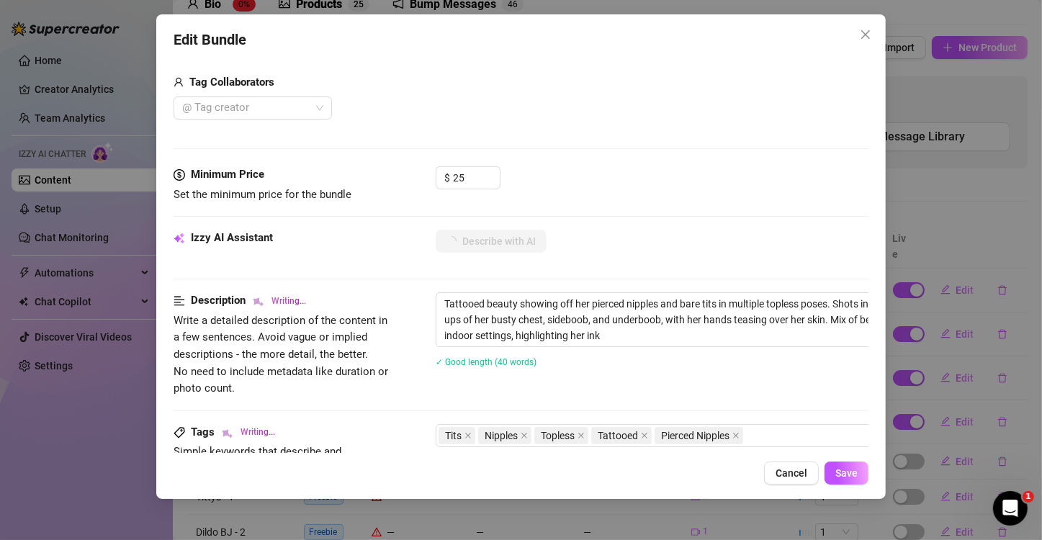
type textarea "Tattooed beauty showing off her pierced nipples and bare tits in multiple tople…"
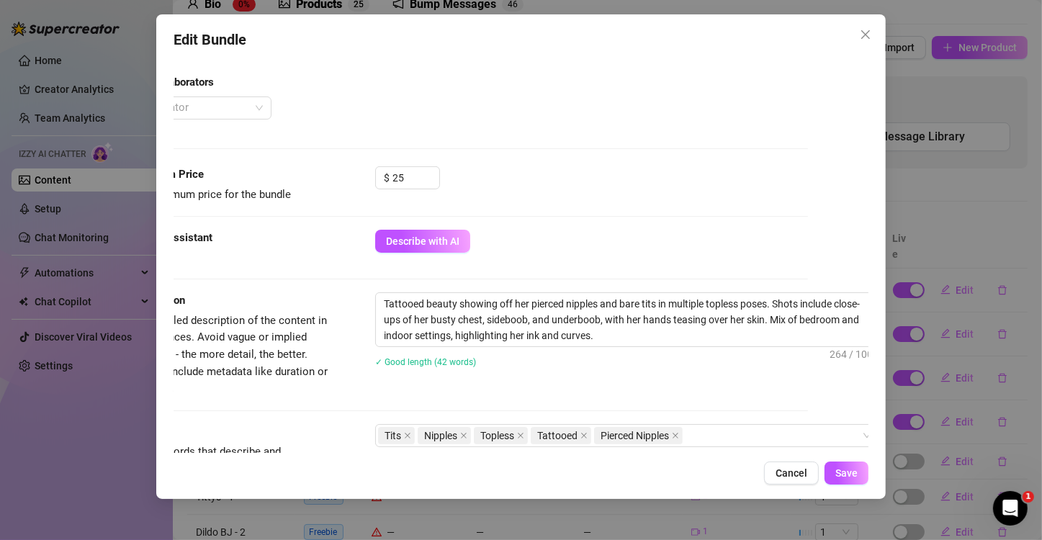
scroll to position [432, 83]
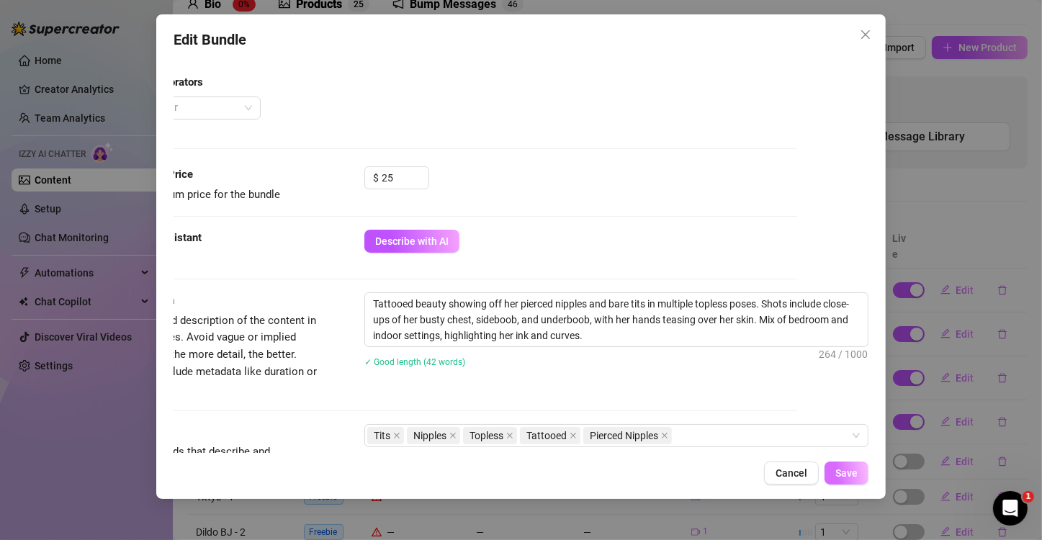
click at [850, 471] on span "Save" at bounding box center [846, 473] width 22 height 12
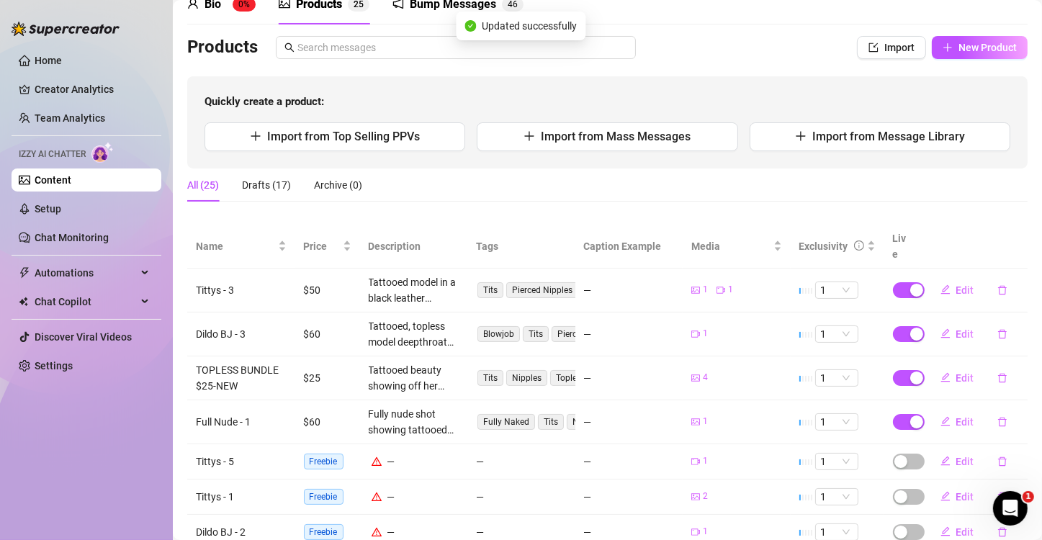
scroll to position [144, 0]
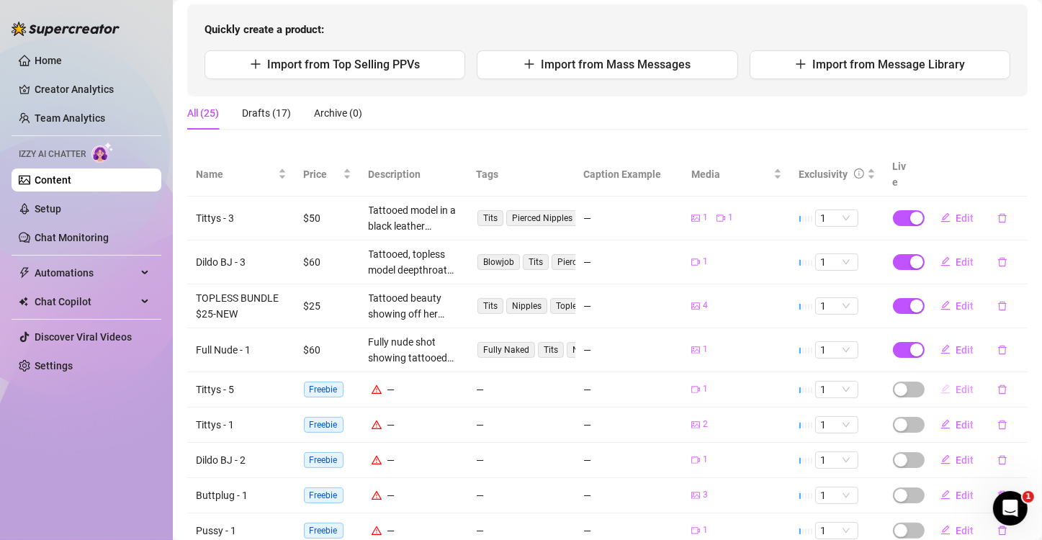
click at [956, 384] on span "Edit" at bounding box center [965, 390] width 18 height 12
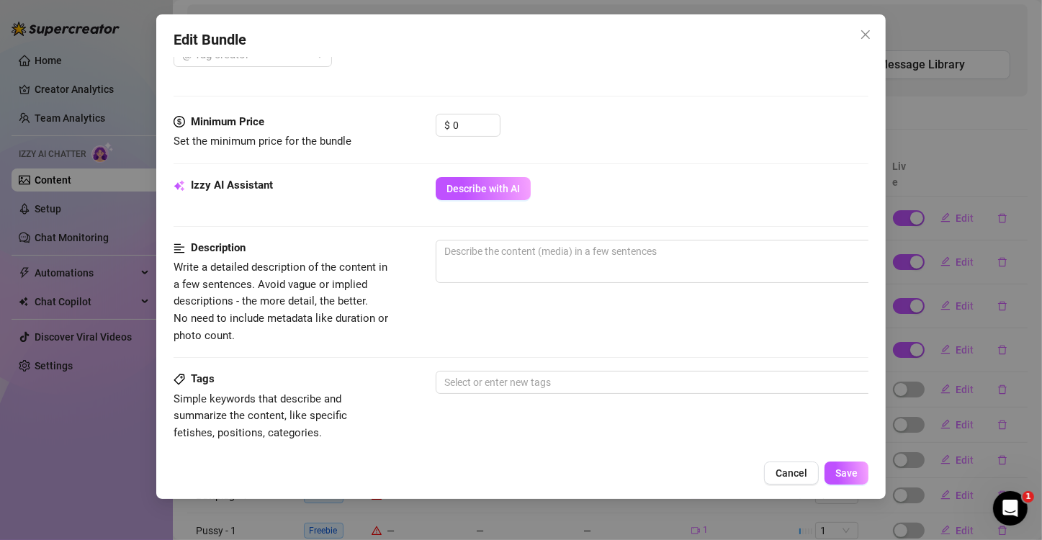
scroll to position [432, 0]
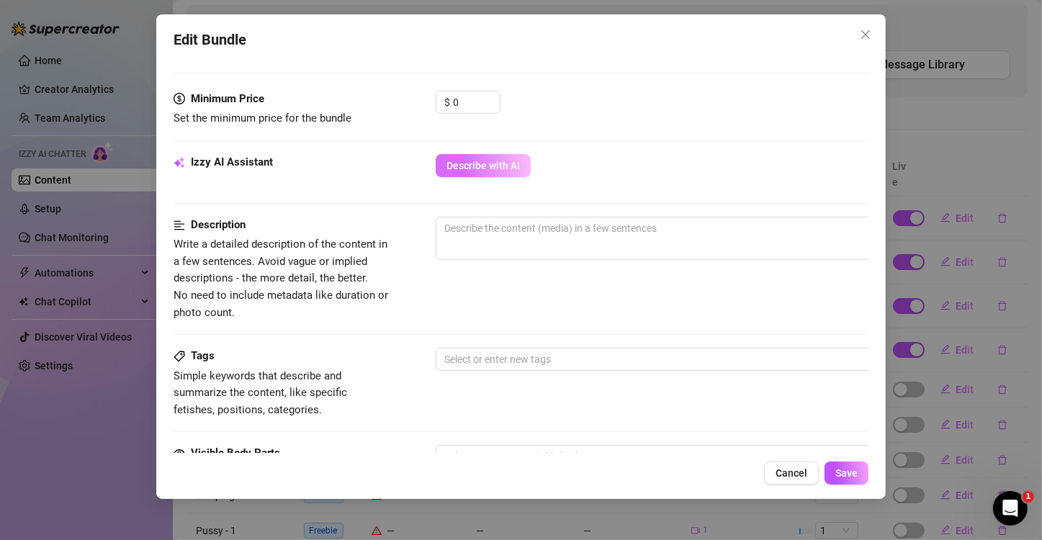
click at [500, 170] on button "Describe with AI" at bounding box center [483, 165] width 95 height 23
type textarea "Wearing"
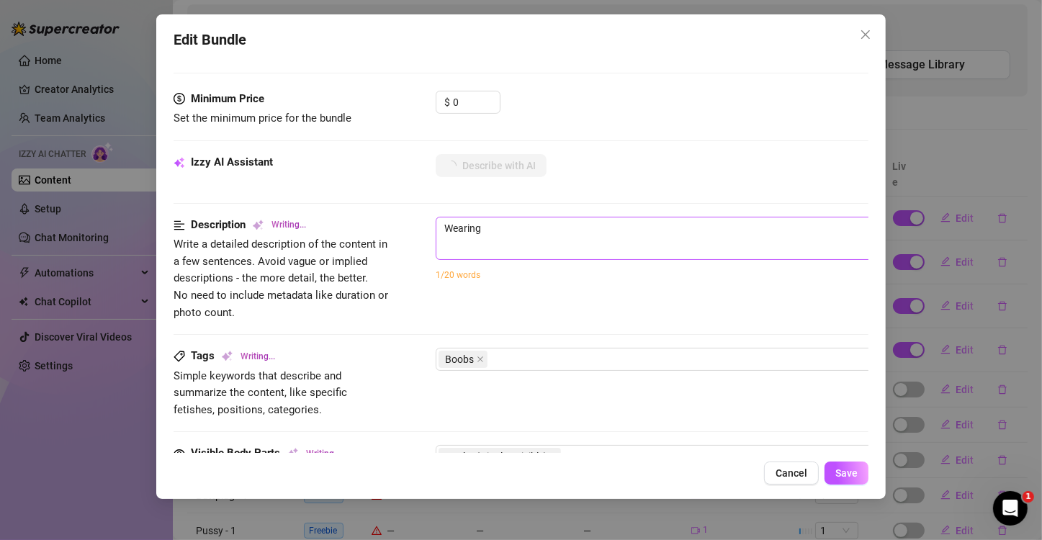
type textarea "Wearing a"
type textarea "Wearing a cropped"
type textarea "Wearing a cropped black"
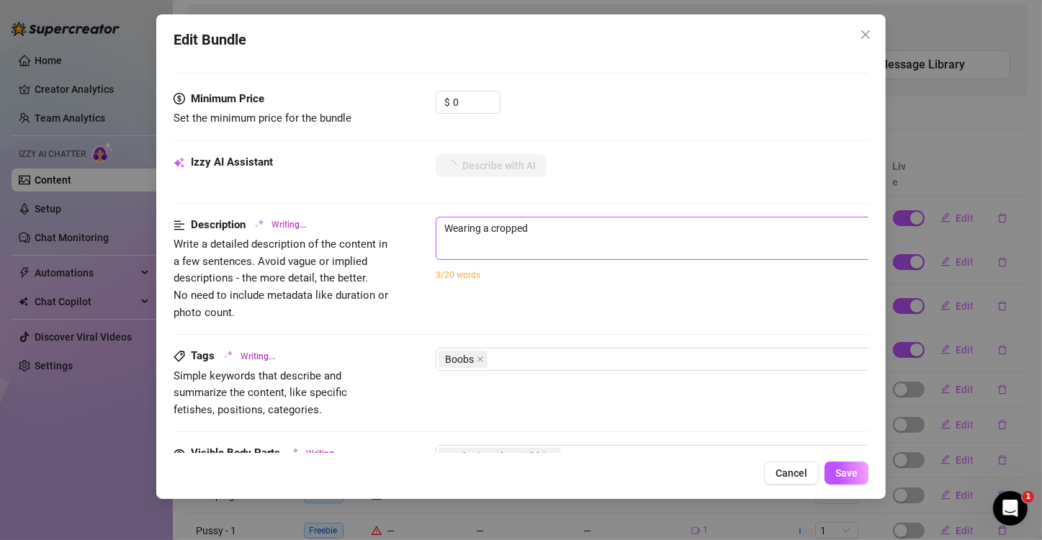
type textarea "Wearing a cropped black"
type textarea "Wearing a cropped black "Rock"
type textarea "Wearing a cropped black "Rock n"
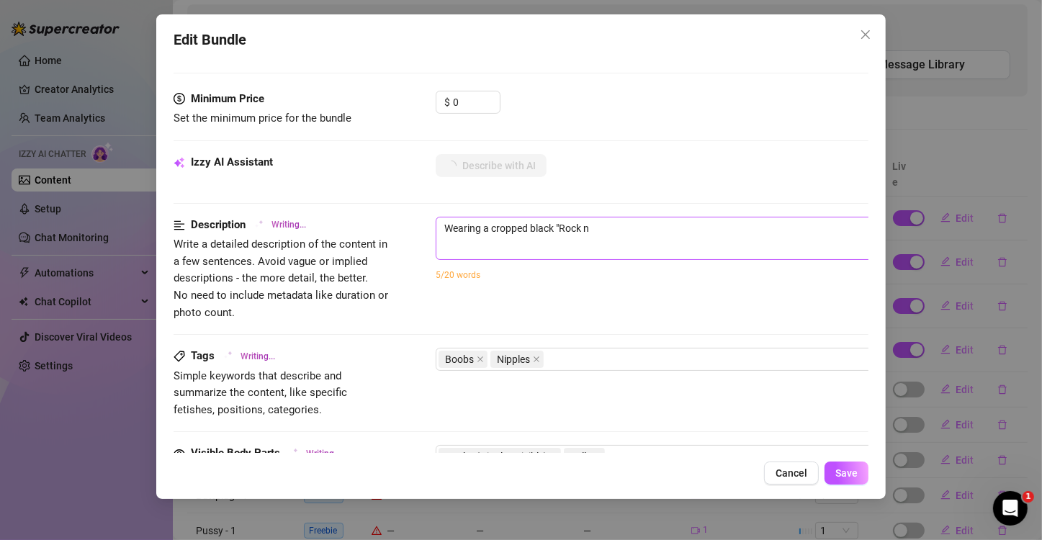
type textarea "Wearing a cropped black "Rock n Roll""
type textarea "Wearing a cropped black "Rock n Roll" tee,"
type textarea "Wearing a cropped black "Rock n Roll" tee, Taco"
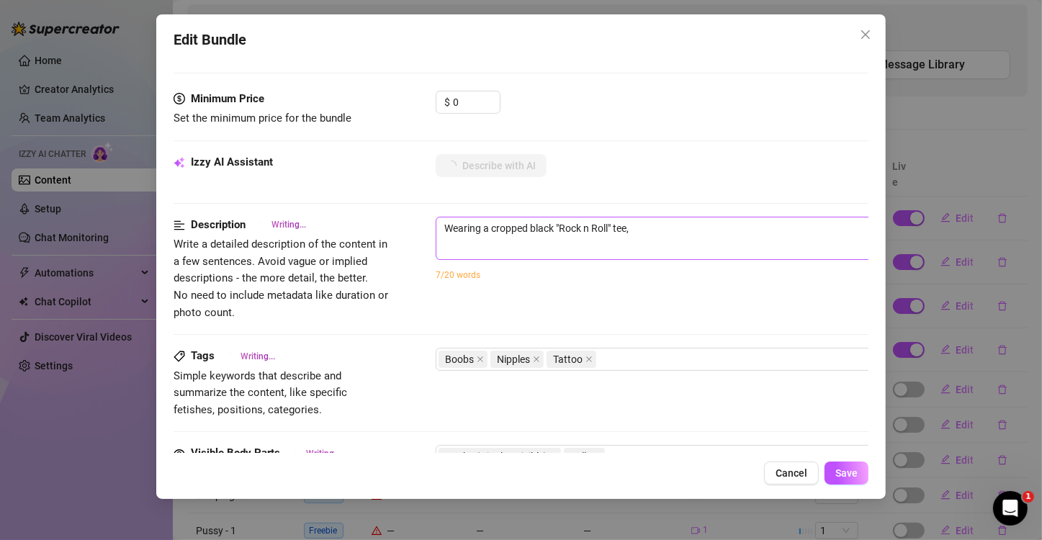
type textarea "Wearing a cropped black "Rock n Roll" tee, Taco"
type textarea "Wearing a cropped black "Rock n Roll" tee, Taco lifts"
type textarea "Wearing a cropped black "Rock n Roll" tee, Taco lifts it"
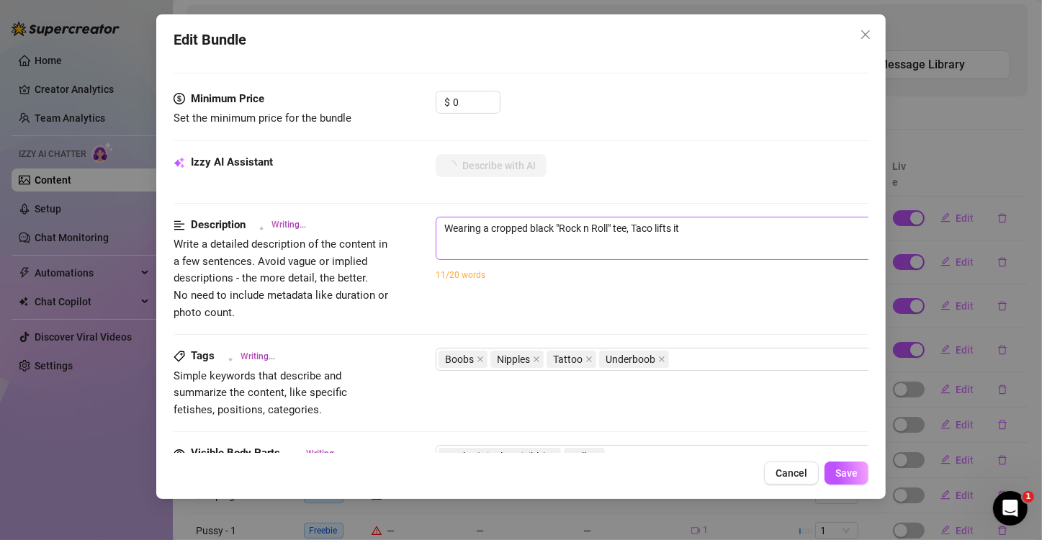
type textarea "Wearing a cropped black "Rock n Roll" tee, Taco lifts it up"
type textarea "Wearing a cropped black "Rock n Roll" tee, Taco lifts it up to"
type textarea "Wearing a cropped black "Rock n Roll" tee, Taco lifts it up to fully"
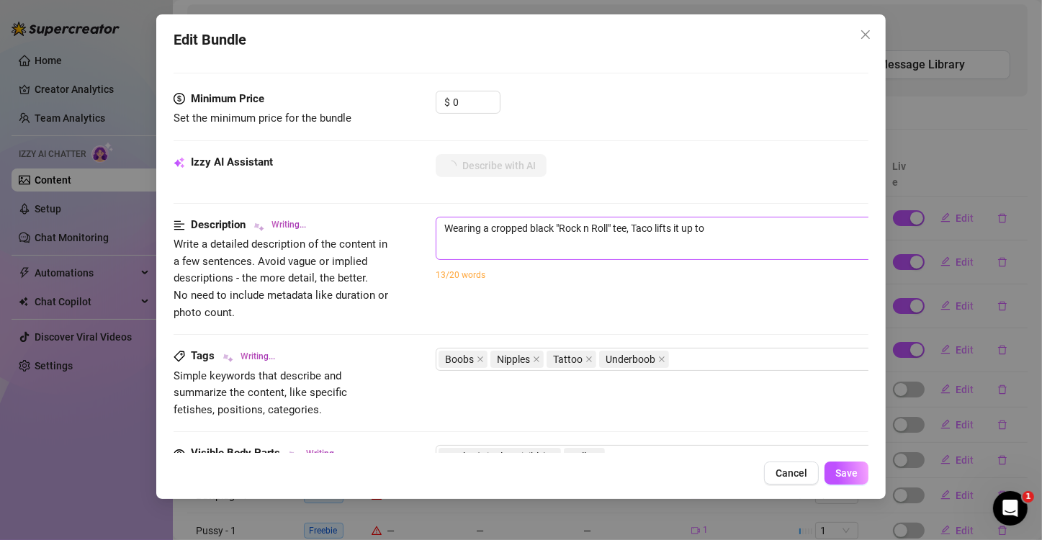
type textarea "Wearing a cropped black "Rock n Roll" tee, Taco lifts it up to fully"
type textarea "Wearing a cropped black "Rock n Roll" tee, Taco lifts it up to fully expose"
type textarea "Wearing a cropped black "Rock n Roll" tee, Taco lifts it up to fully expose her"
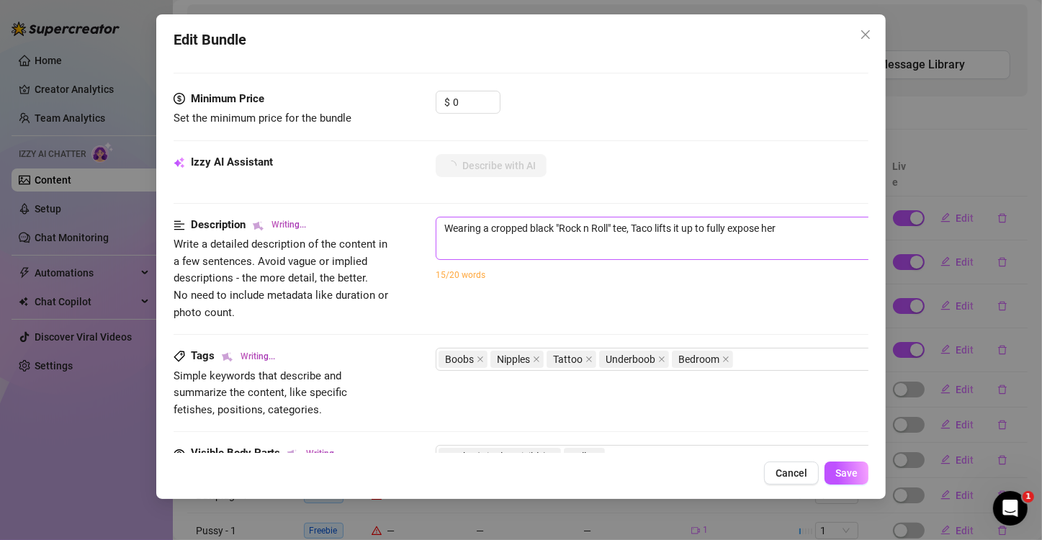
type textarea "Wearing a cropped black "Rock n Roll" tee, Taco lifts it up to fully expose her…"
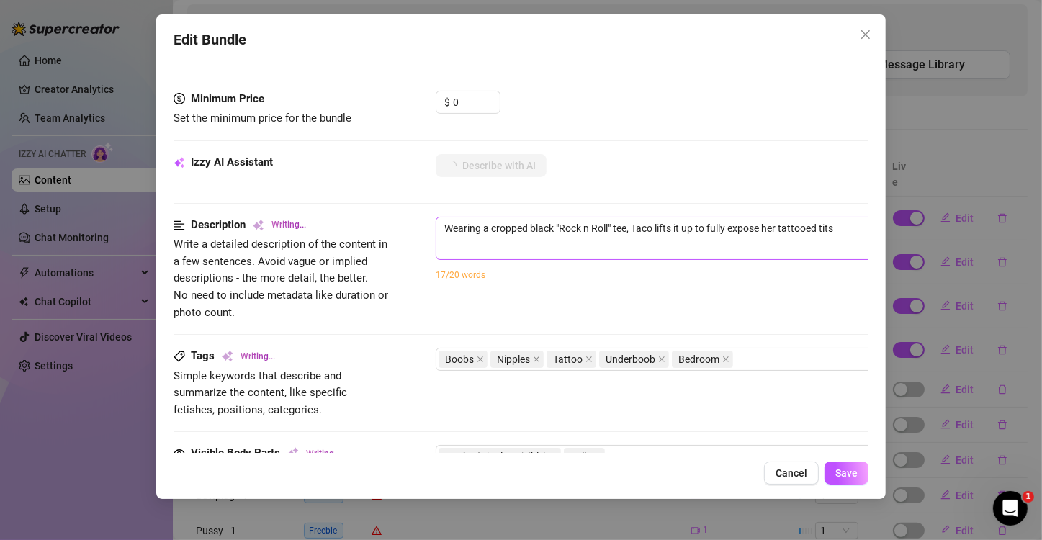
type textarea "Wearing a cropped black "Rock n Roll" tee, Taco lifts it up to fully expose her…"
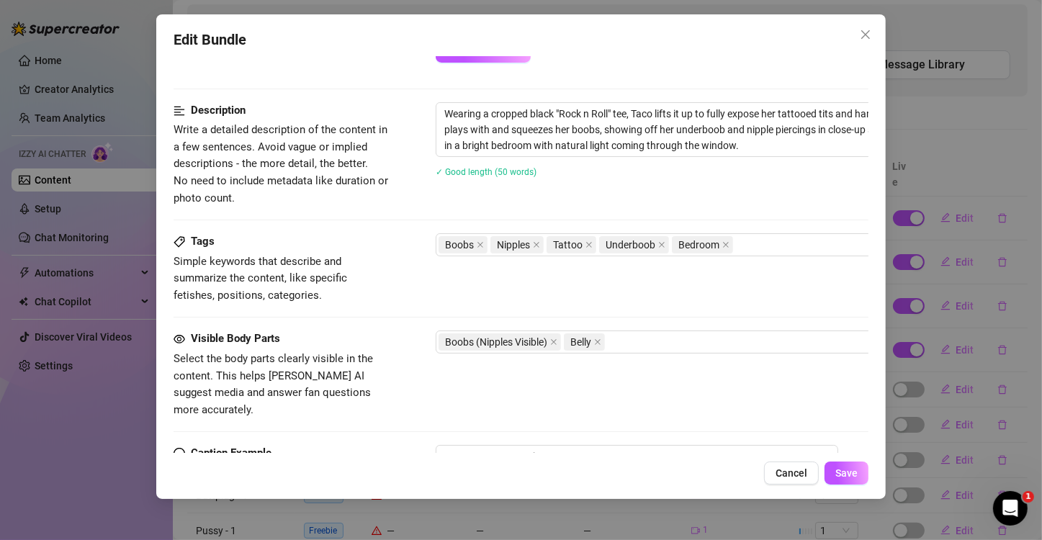
scroll to position [576, 0]
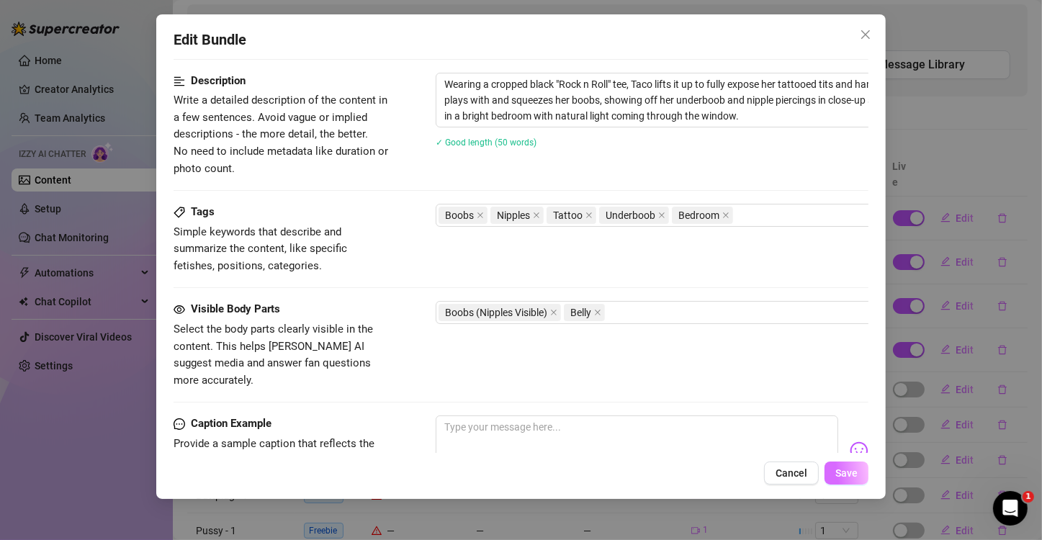
click at [846, 479] on span "Save" at bounding box center [846, 473] width 22 height 12
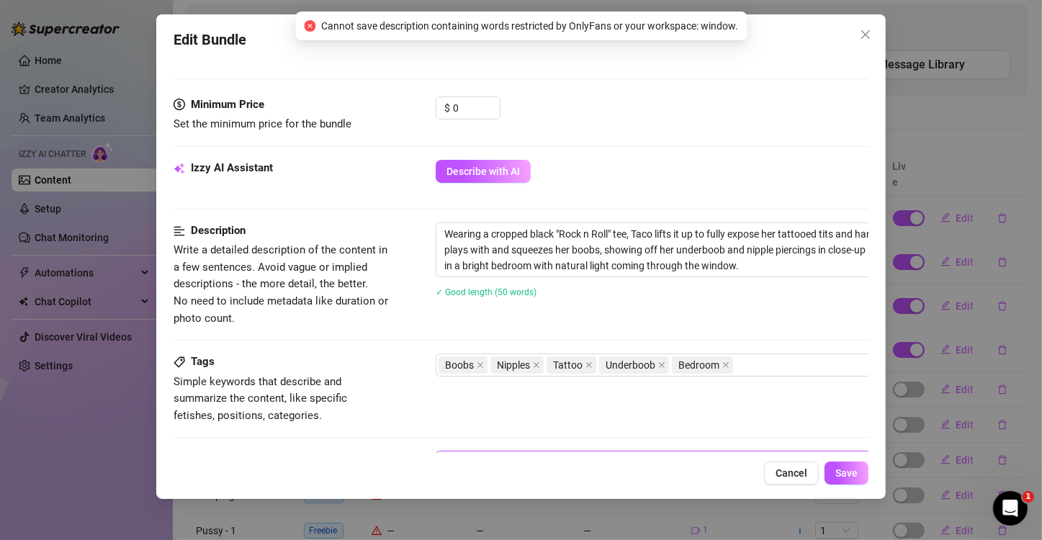
scroll to position [360, 0]
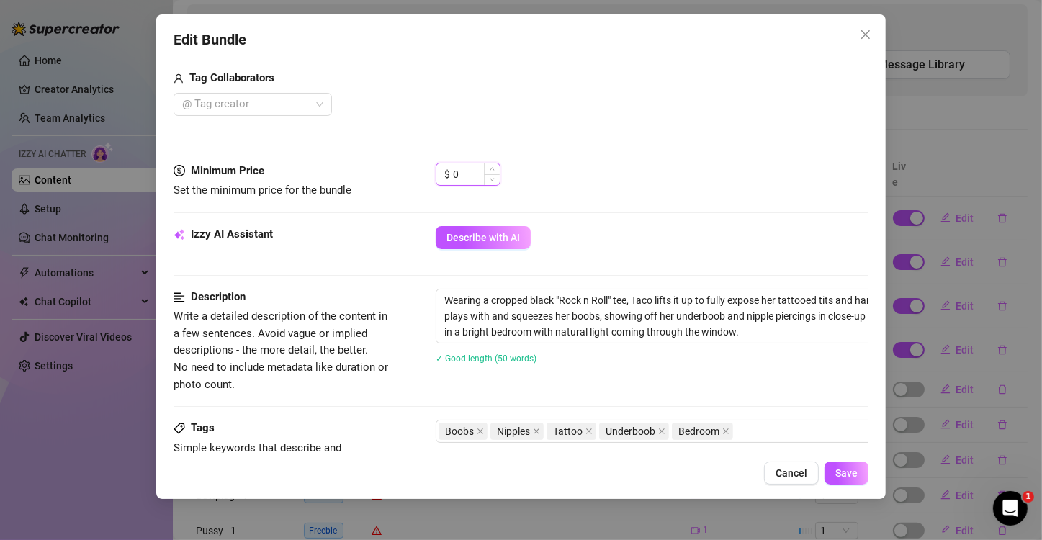
click at [470, 173] on input "0" at bounding box center [476, 174] width 47 height 22
drag, startPoint x: 463, startPoint y: 170, endPoint x: 424, endPoint y: 170, distance: 38.9
click at [424, 170] on div "Minimum Price Set the minimum price for the bundle $ 0" at bounding box center [520, 181] width 695 height 37
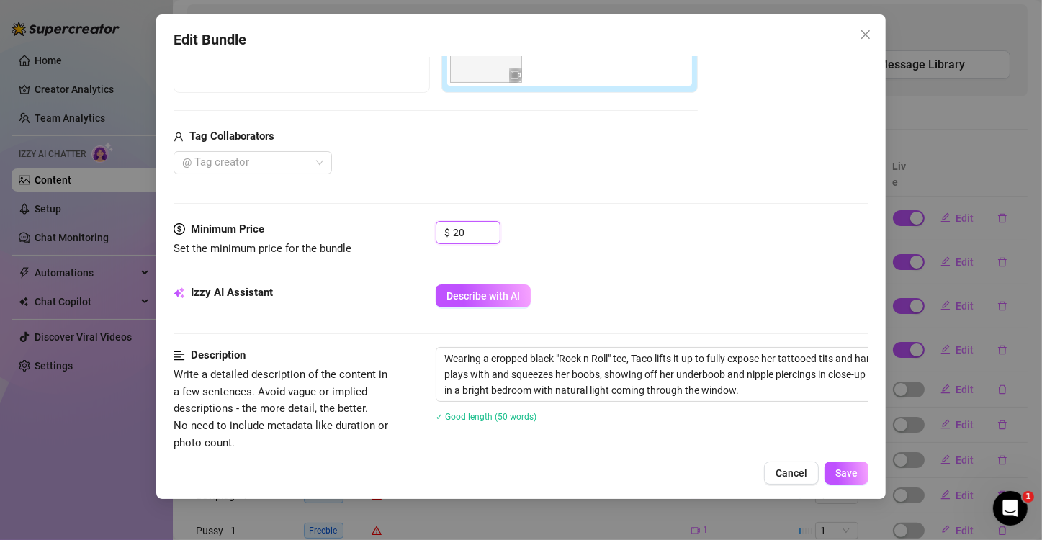
scroll to position [144, 0]
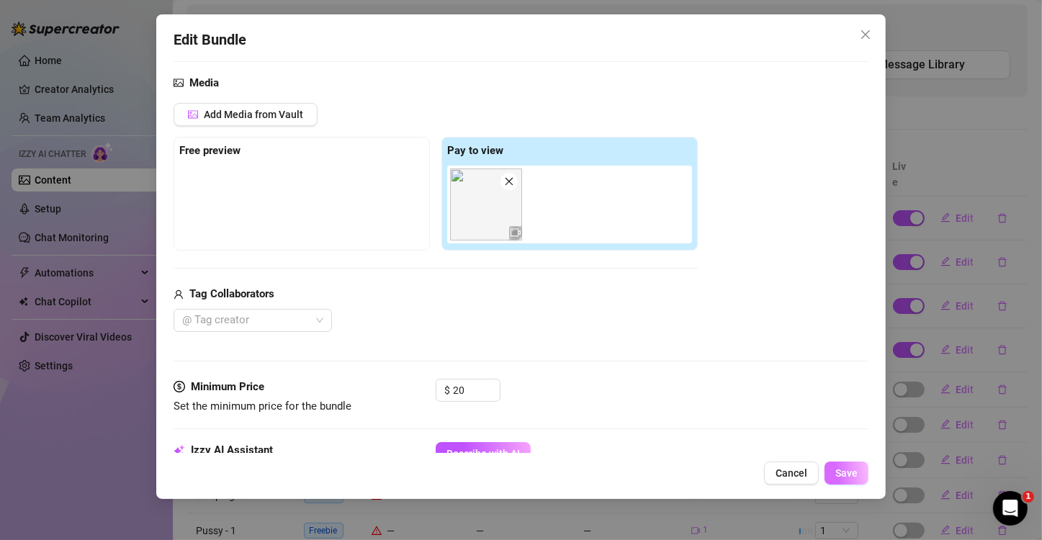
click at [853, 472] on span "Save" at bounding box center [846, 473] width 22 height 12
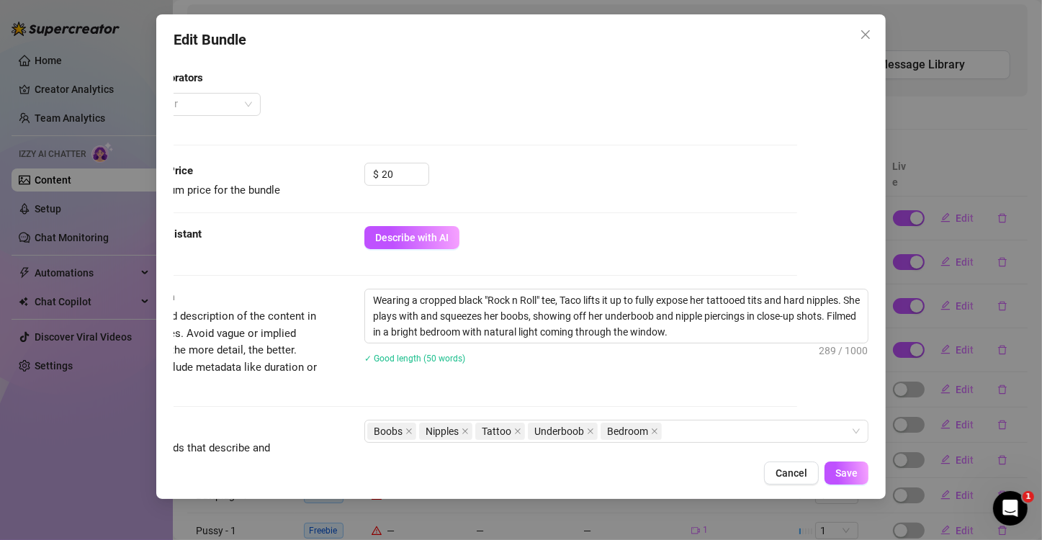
scroll to position [360, 83]
click at [831, 317] on textarea "Wearing a cropped black "Rock n Roll" tee, Taco lifts it up to fully expose her…" at bounding box center [616, 315] width 502 height 53
click at [837, 472] on span "Save" at bounding box center [846, 473] width 22 height 12
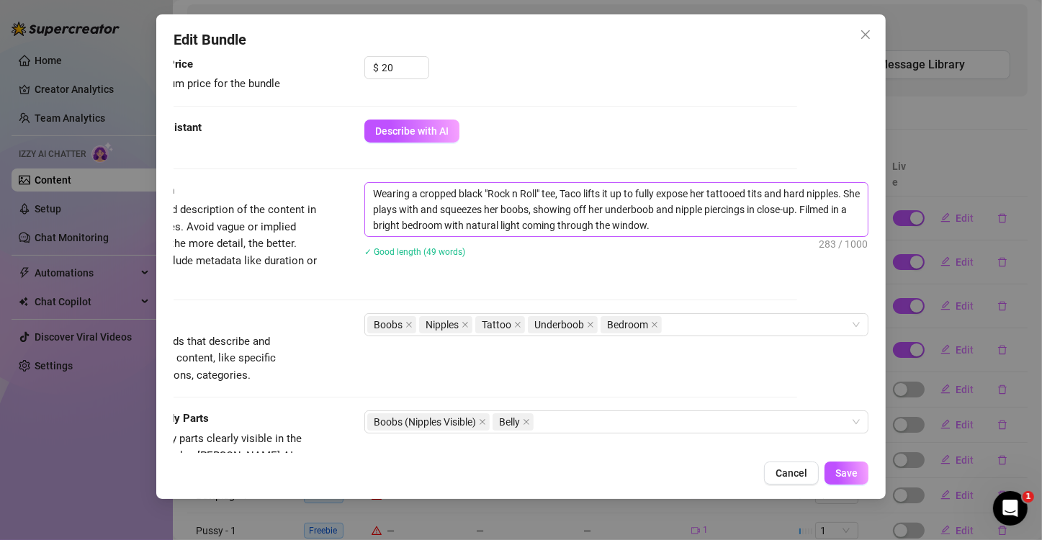
scroll to position [432, 83]
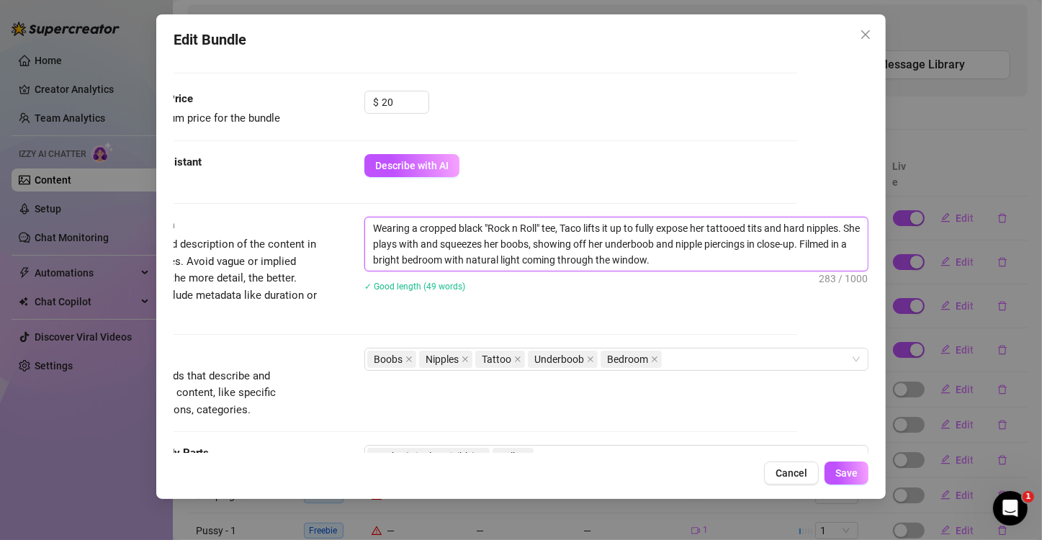
click at [721, 244] on textarea "Wearing a cropped black "Rock n Roll" tee, Taco lifts it up to fully expose her…" at bounding box center [616, 243] width 502 height 53
click at [852, 470] on span "Save" at bounding box center [846, 473] width 22 height 12
click at [715, 225] on textarea "Wearing a cropped black "Rock n Roll" tee, Taco lifts it up to fully expose her…" at bounding box center [616, 243] width 502 height 53
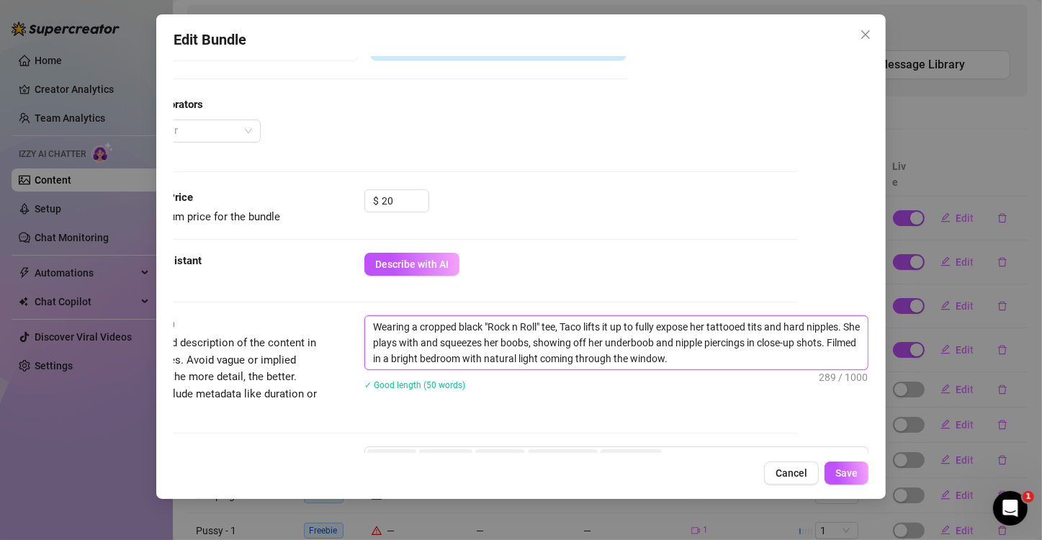
scroll to position [360, 83]
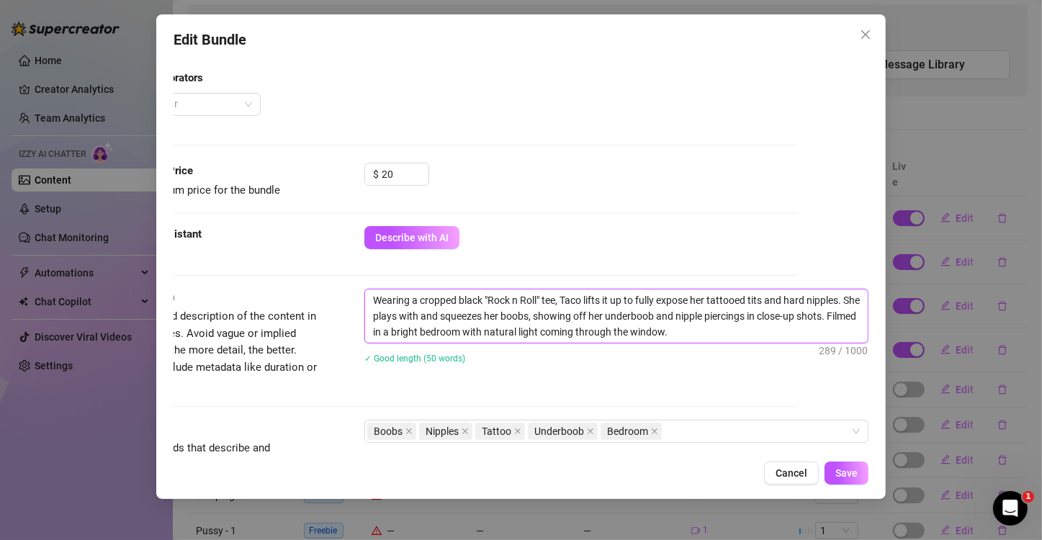
click at [662, 302] on textarea "Wearing a cropped black "Rock n Roll" tee, Taco lifts it up to fully expose her…" at bounding box center [616, 315] width 502 height 53
click at [843, 475] on span "Save" at bounding box center [846, 473] width 22 height 12
click at [708, 291] on textarea "Wearing a cropped black "Rock n Roll" tee, Taco lifts it up to fully expose her…" at bounding box center [616, 315] width 502 height 53
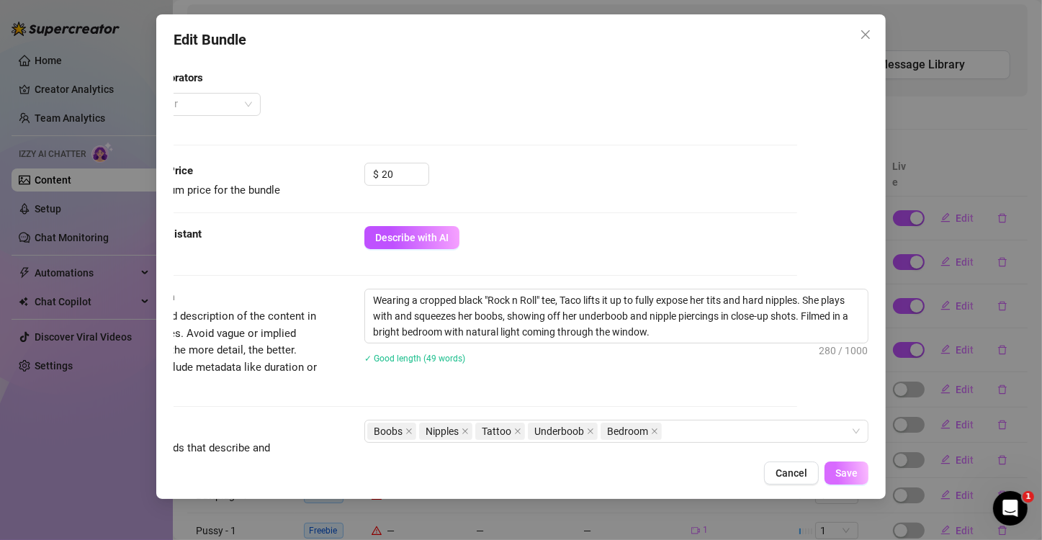
click at [838, 469] on span "Save" at bounding box center [846, 473] width 22 height 12
click at [782, 299] on textarea "Wearing a cropped black "Rock n Roll" tee, Taco lifts it up to fully expose her…" at bounding box center [616, 315] width 502 height 53
click at [837, 469] on span "Save" at bounding box center [846, 473] width 22 height 12
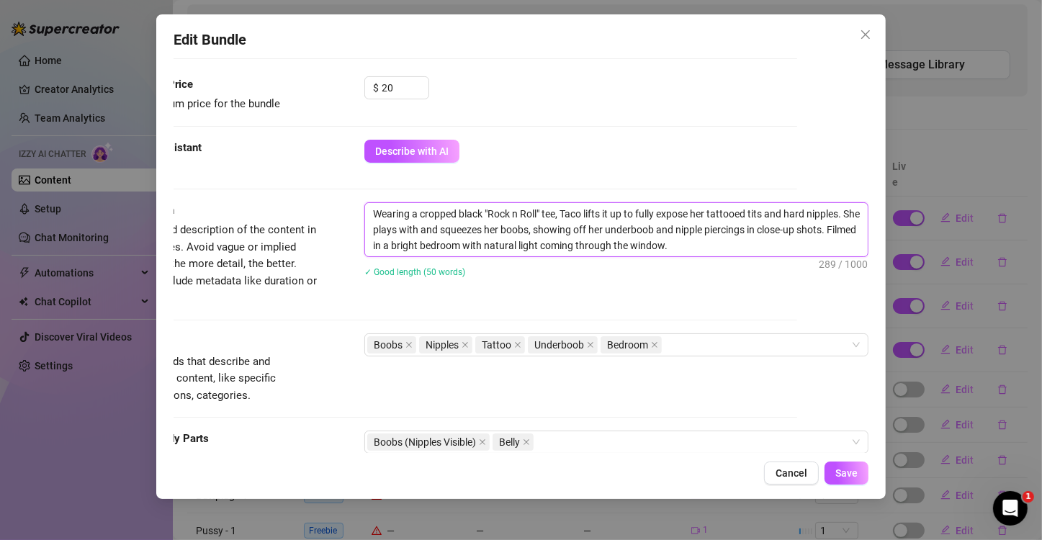
scroll to position [504, 83]
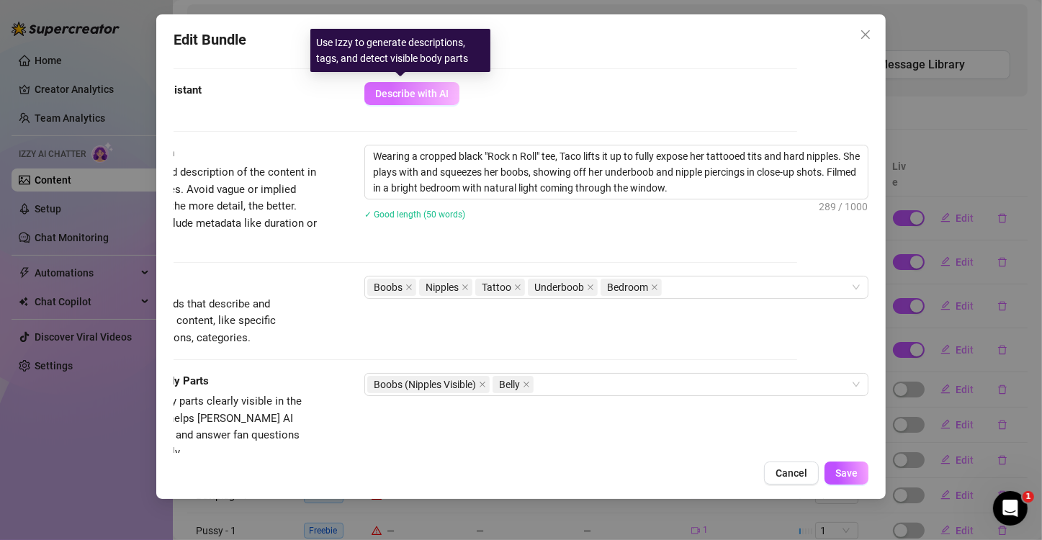
click at [377, 97] on span "Describe with AI" at bounding box center [411, 94] width 73 height 12
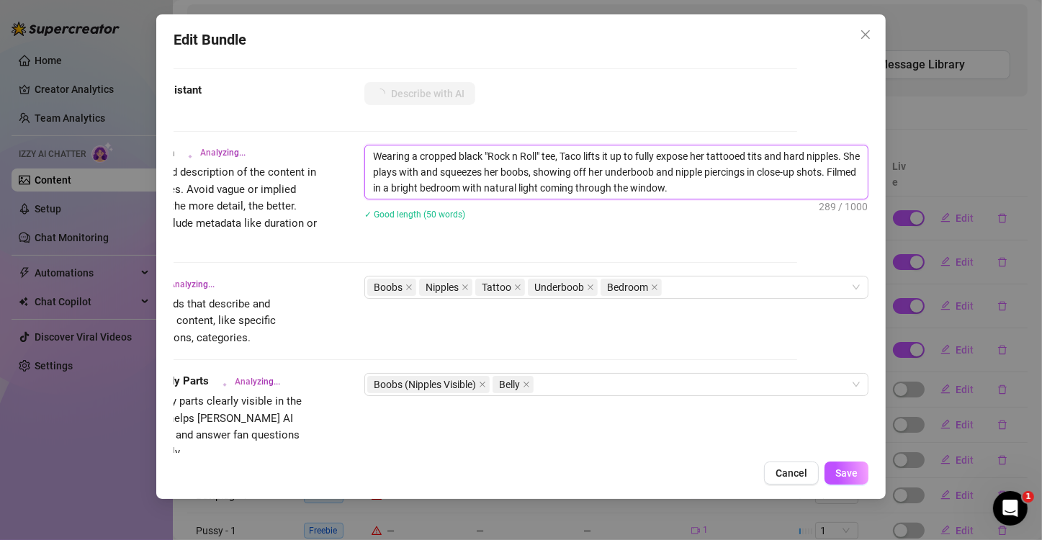
drag, startPoint x: 692, startPoint y: 186, endPoint x: 587, endPoint y: 159, distance: 108.4
click at [366, 150] on textarea "Wearing a cropped black "Rock n Roll" tee, Taco lifts it up to fully expose her…" at bounding box center [616, 171] width 502 height 53
click at [558, 158] on textarea "Wearing a cropped black "Rock n Roll" tee, Taco lifts it up to fully expose her…" at bounding box center [616, 171] width 502 height 53
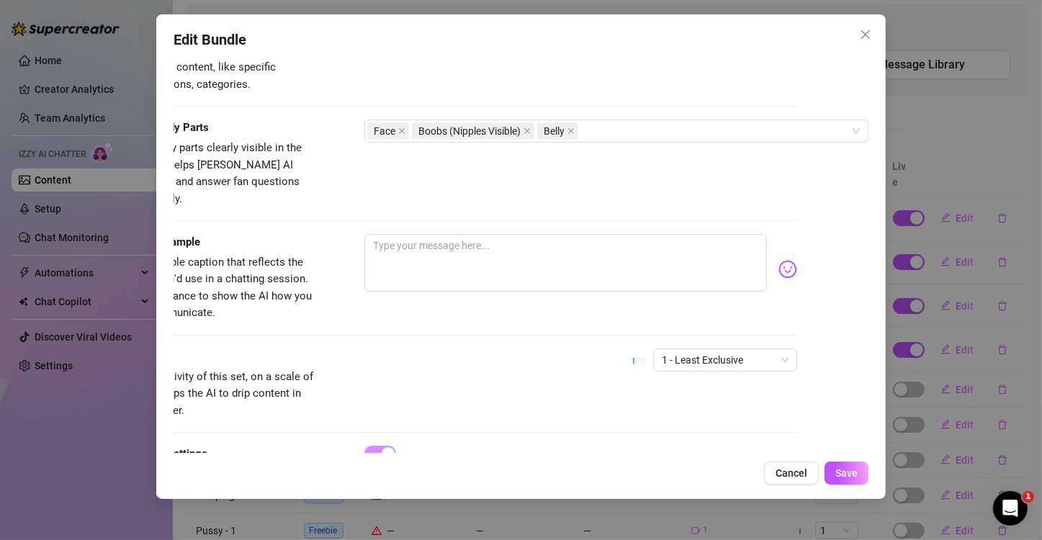
scroll to position [792, 83]
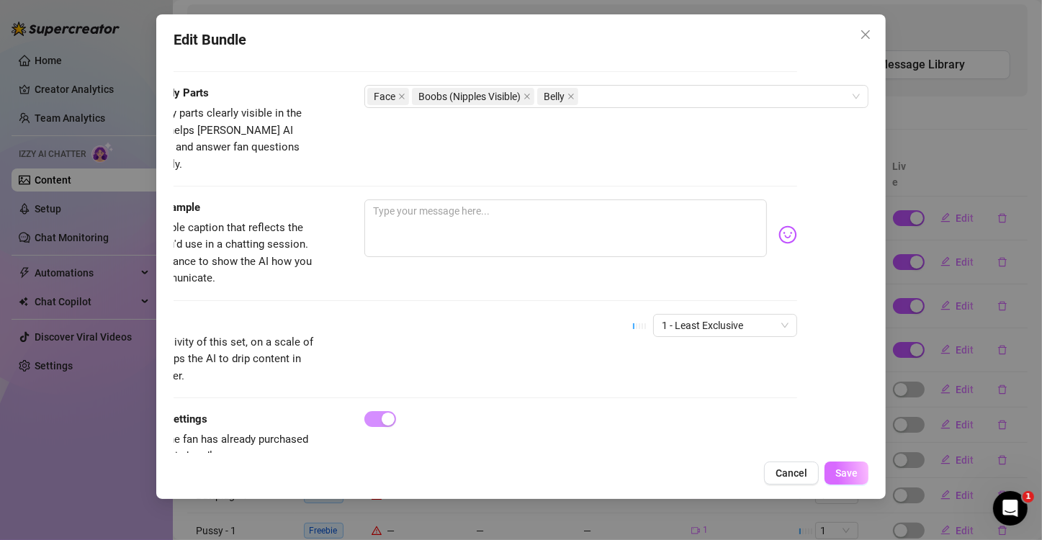
click at [843, 474] on span "Save" at bounding box center [846, 473] width 22 height 12
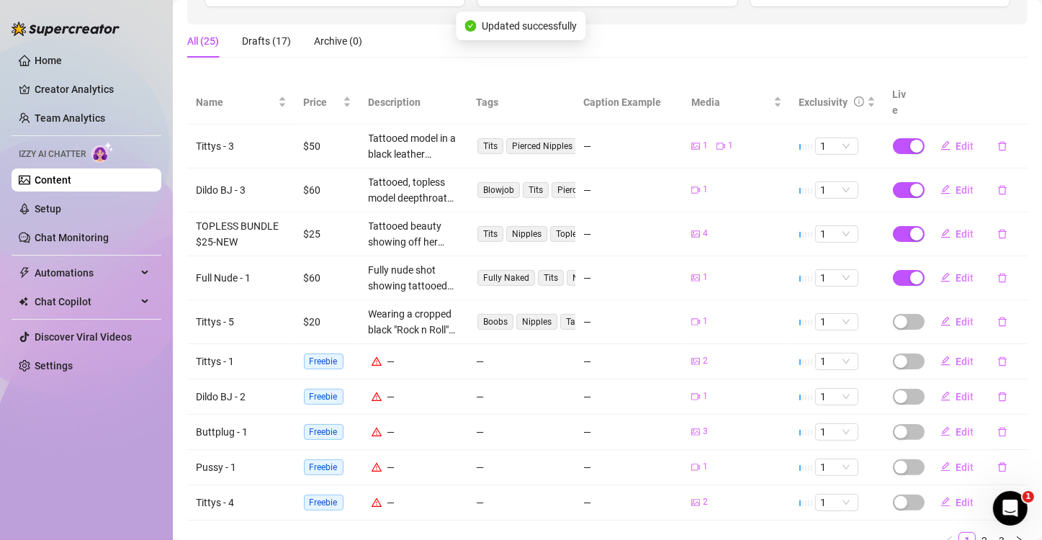
scroll to position [262, 0]
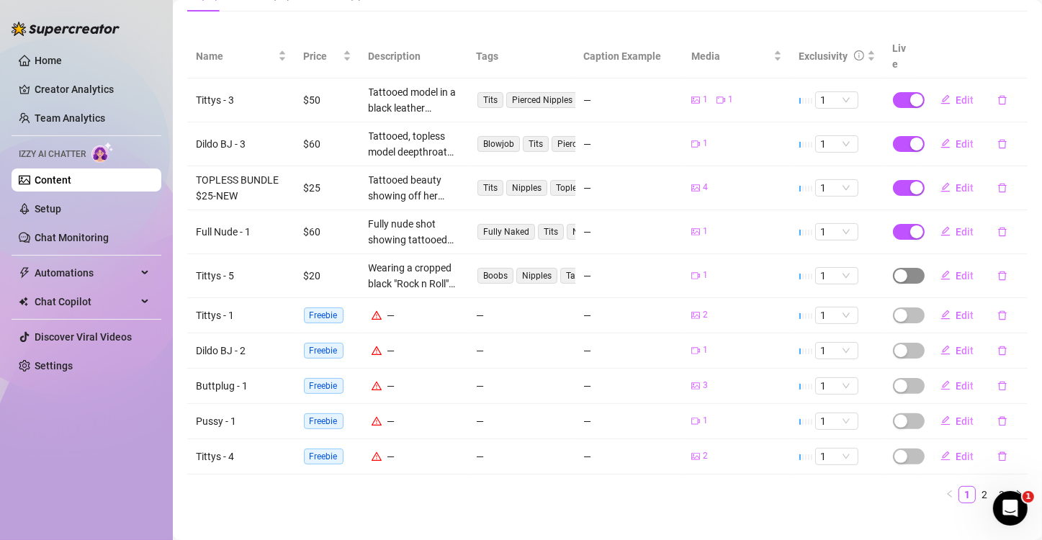
click at [894, 269] on div "button" at bounding box center [900, 275] width 13 height 13
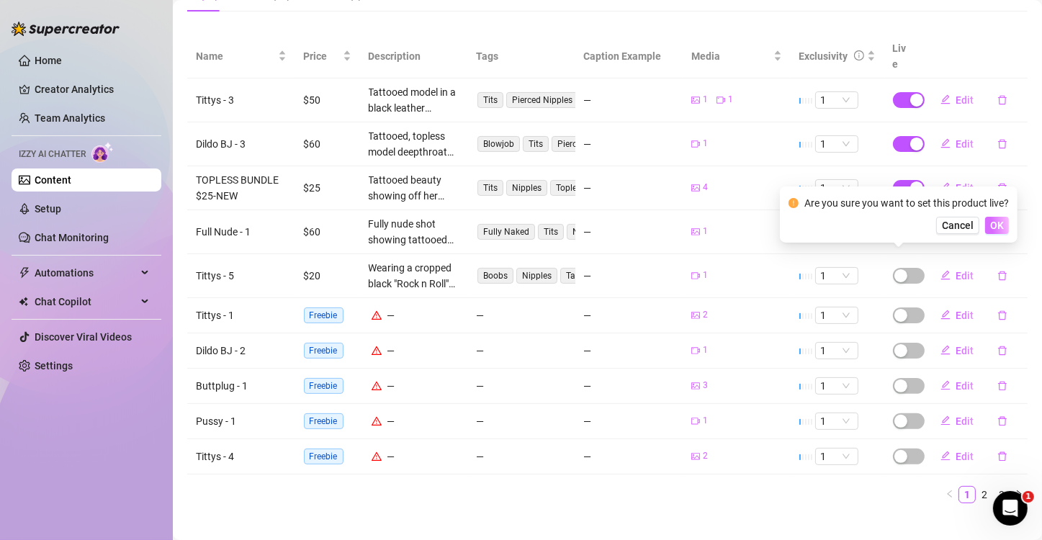
click at [997, 225] on span "OK" at bounding box center [997, 226] width 14 height 12
